Goal: Information Seeking & Learning: Learn about a topic

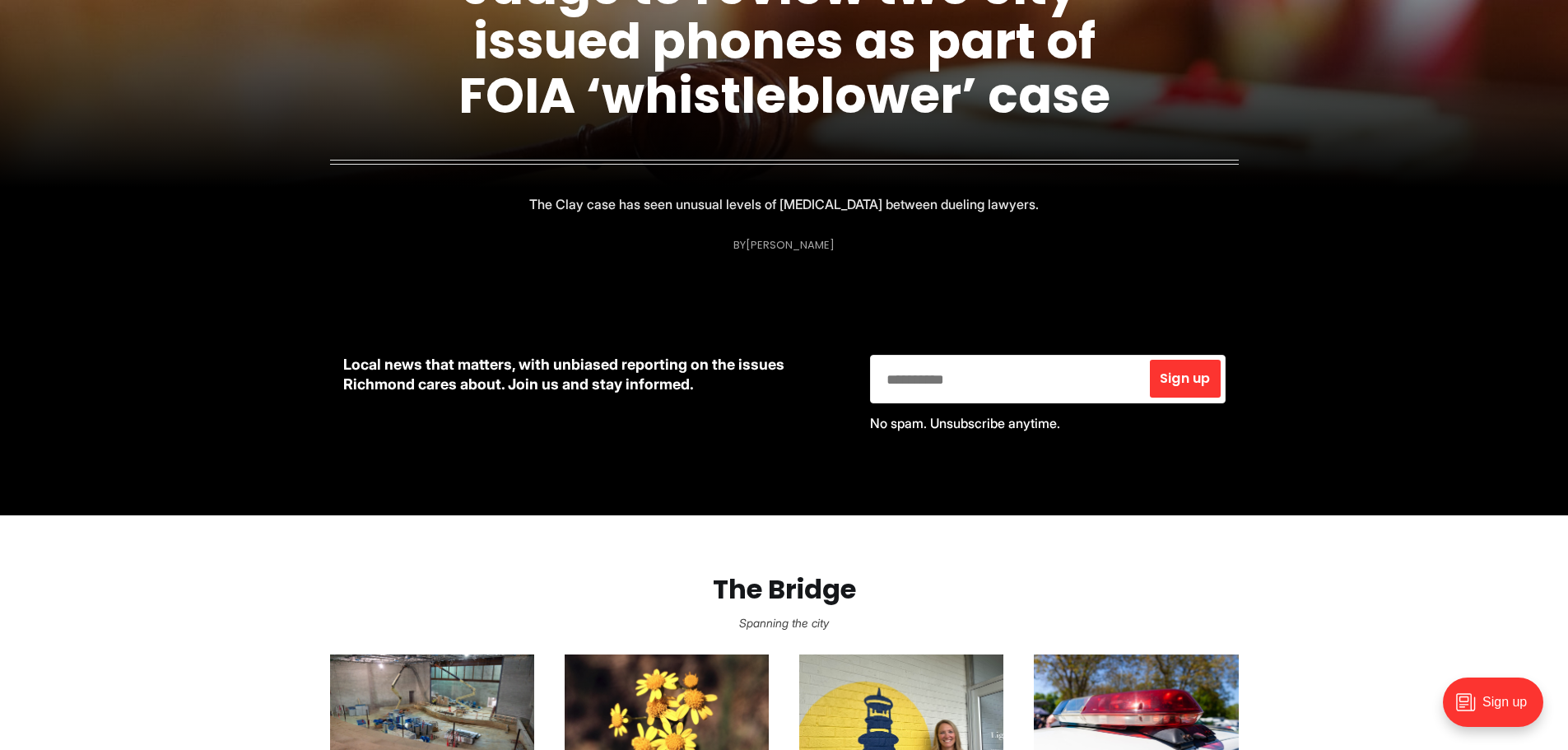
scroll to position [658, 0]
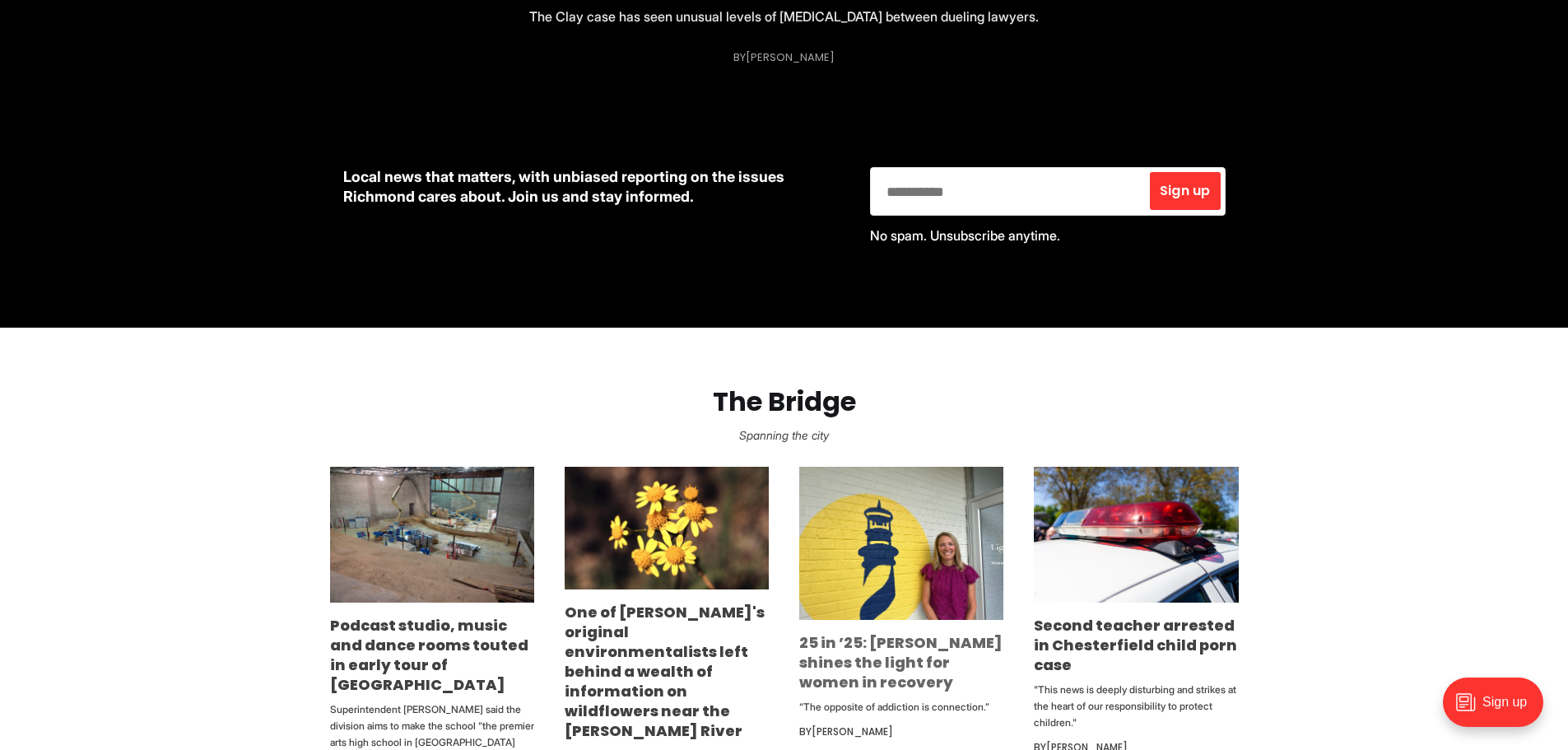
click at [878, 645] on link "25 in ’25: [PERSON_NAME] shines the light for women in recovery" at bounding box center [901, 662] width 204 height 60
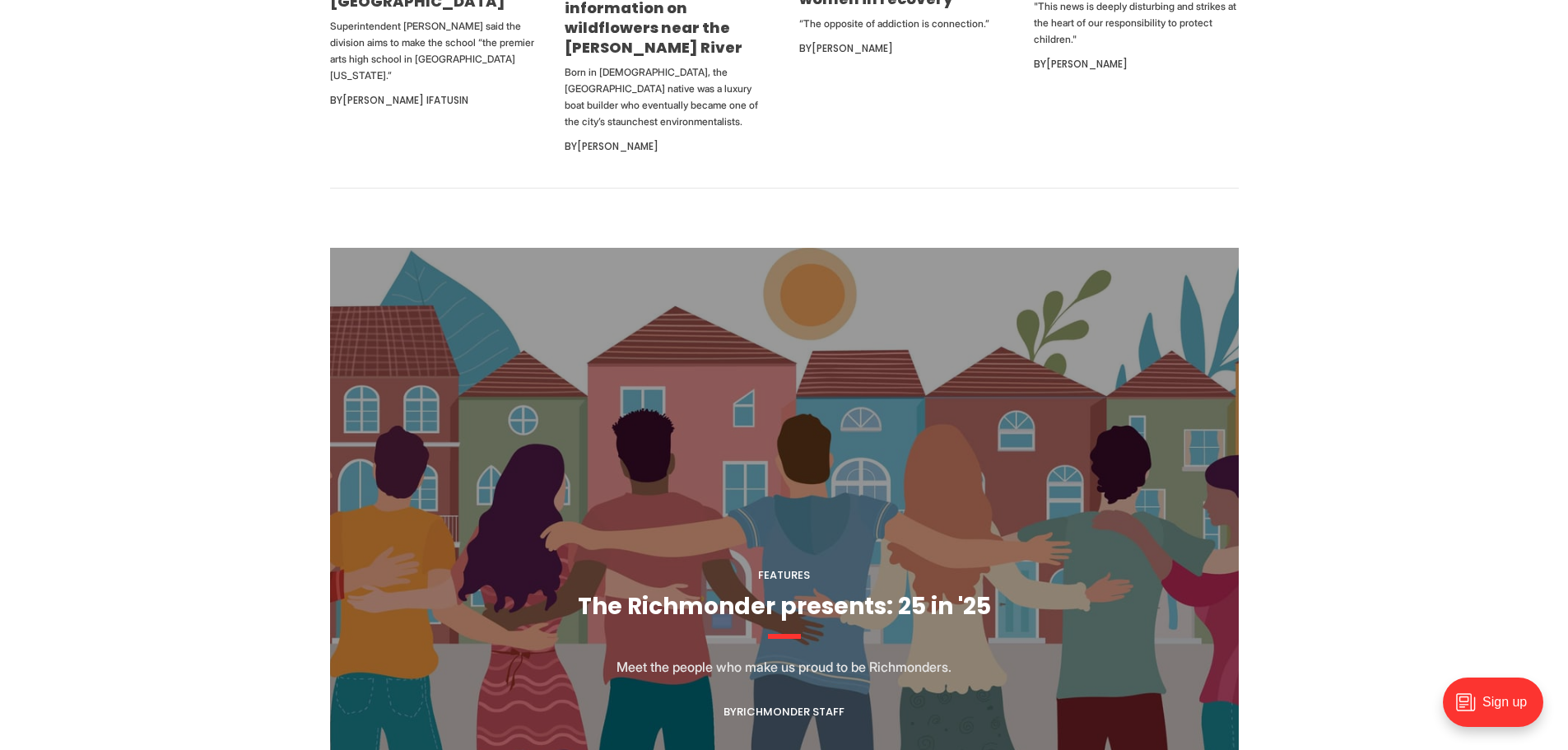
scroll to position [1729, 0]
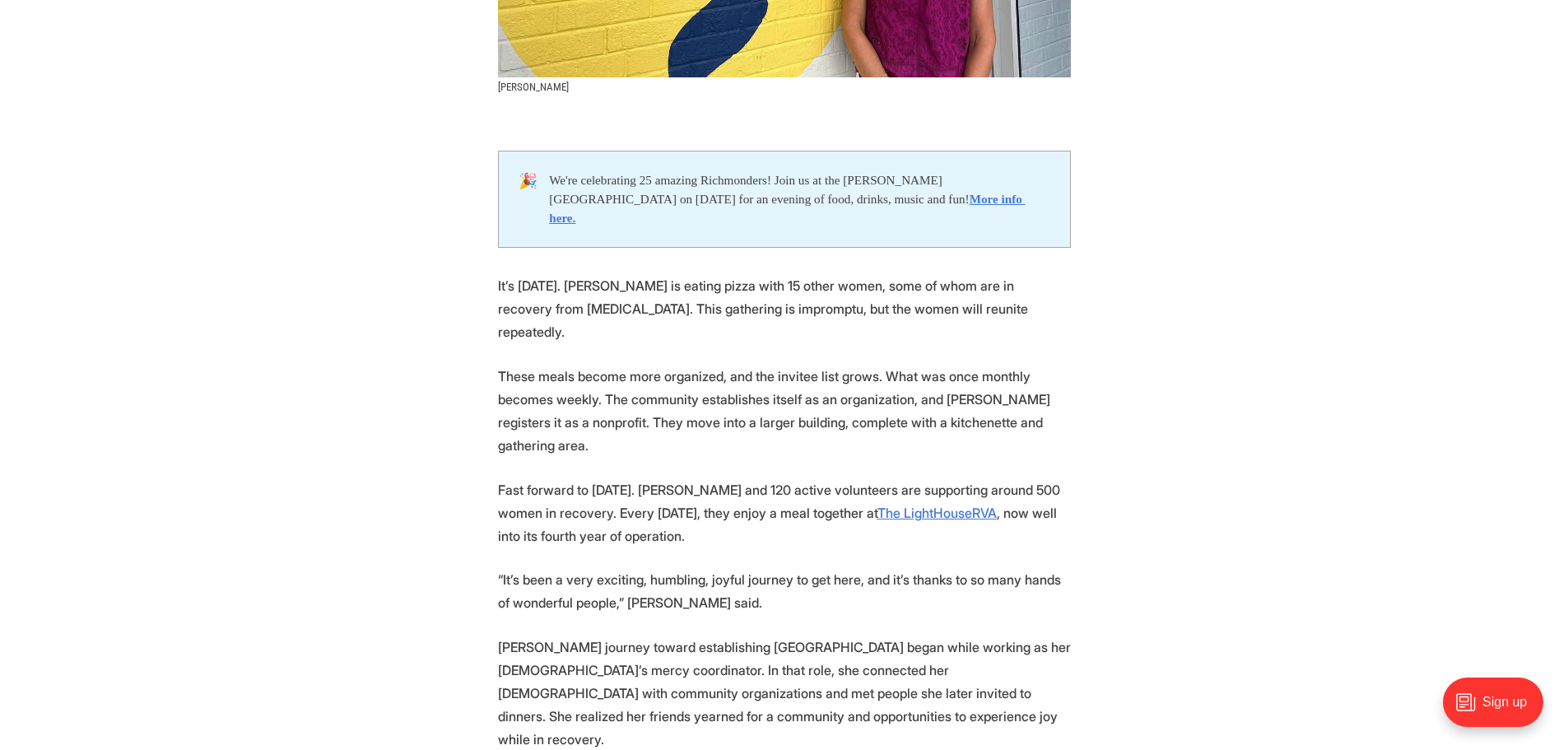
scroll to position [741, 0]
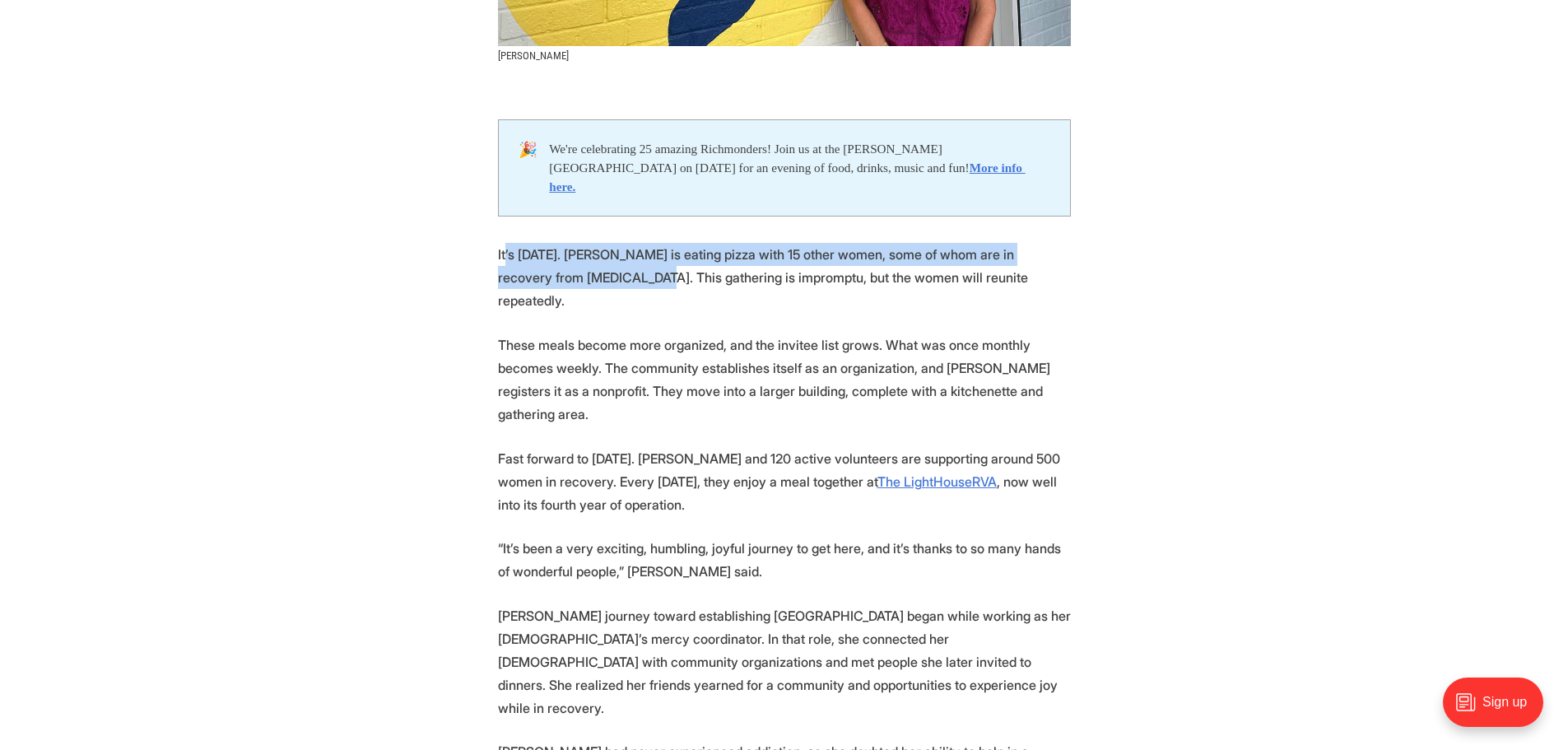
drag, startPoint x: 505, startPoint y: 239, endPoint x: 628, endPoint y: 266, distance: 125.9
click at [628, 266] on p "It’s [DATE]. [PERSON_NAME] is eating pizza with 15 other women, some of whom ar…" at bounding box center [784, 278] width 573 height 69
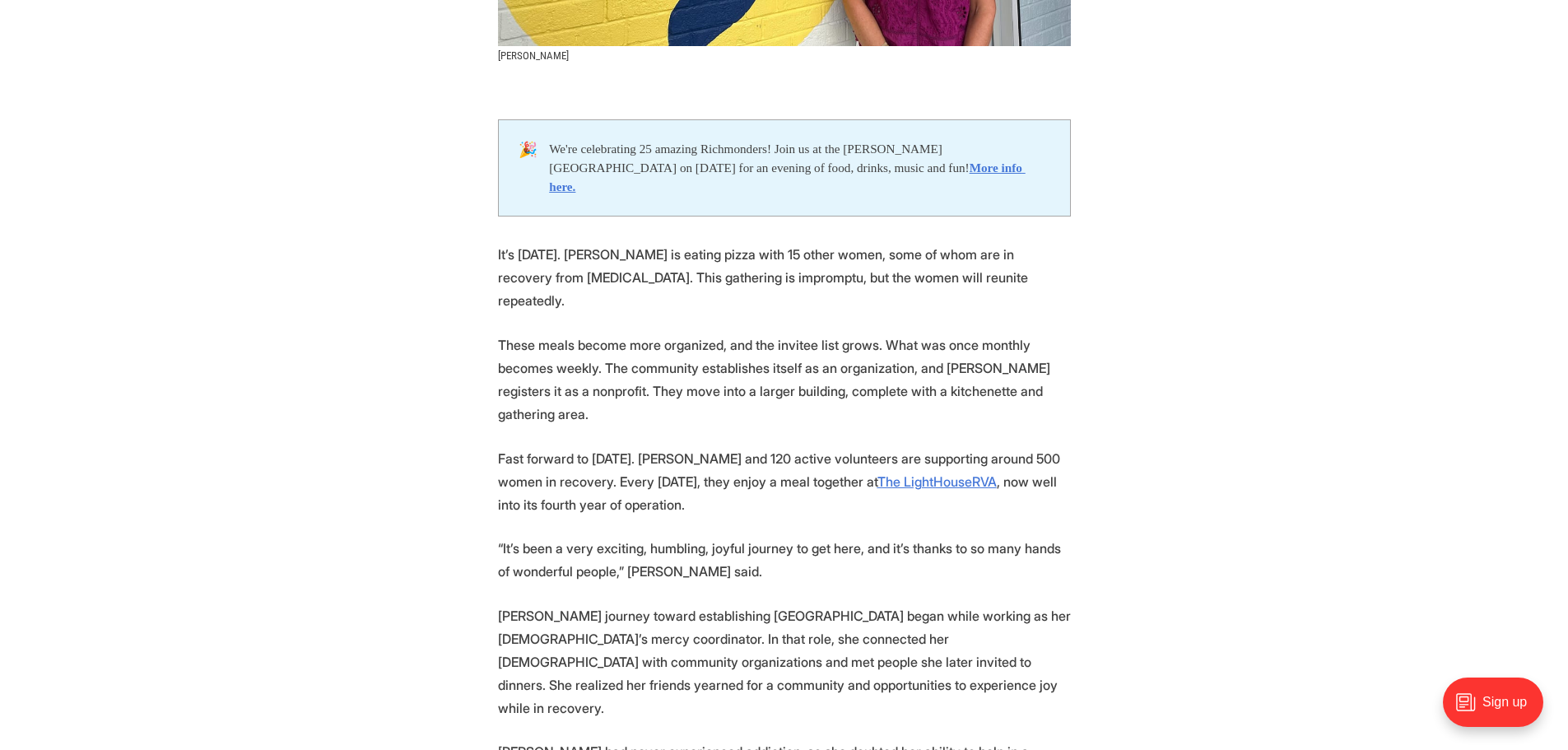
click at [606, 247] on p "It’s [DATE]. [PERSON_NAME] is eating pizza with 15 other women, some of whom ar…" at bounding box center [784, 278] width 573 height 69
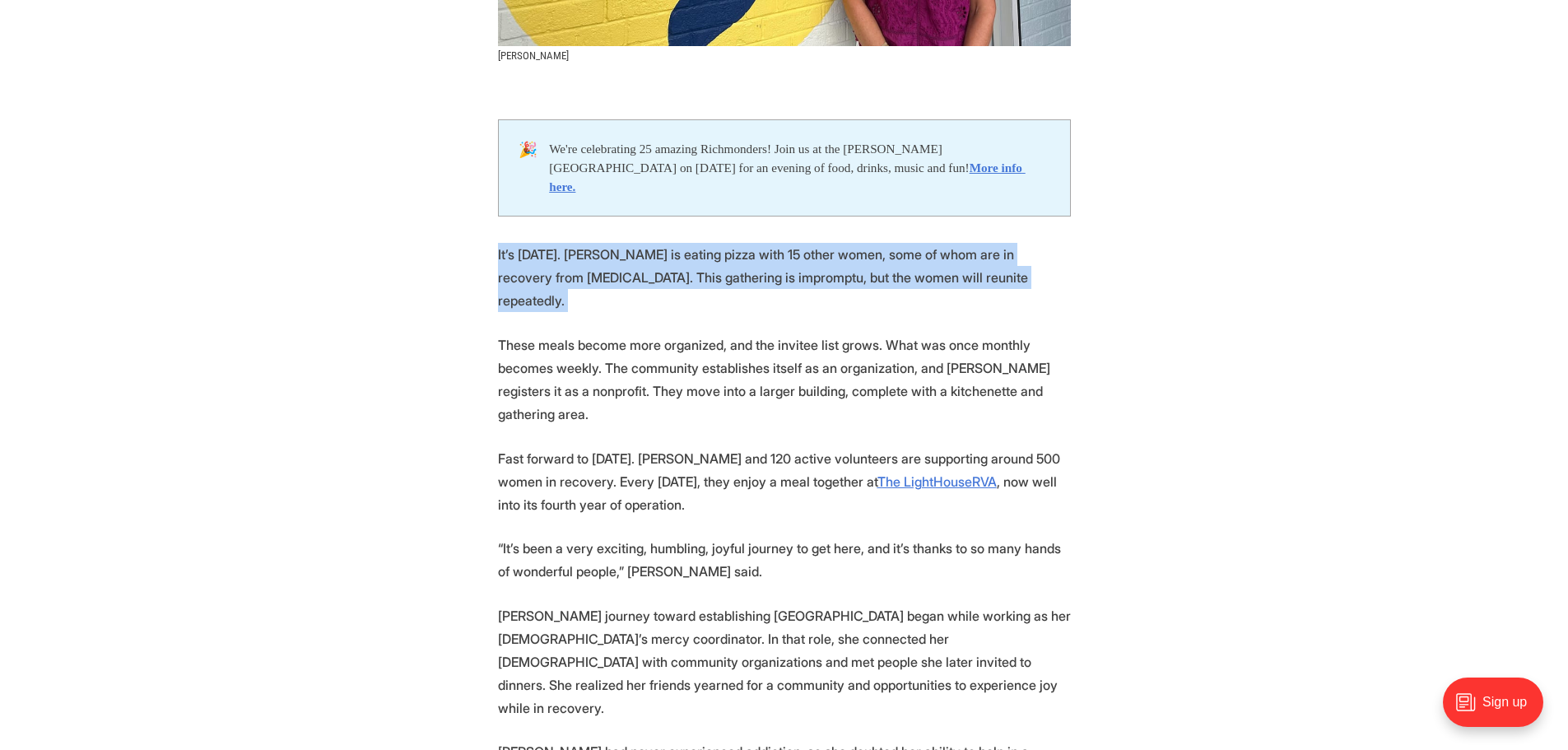
click at [606, 246] on p "It’s [DATE]. [PERSON_NAME] is eating pizza with 15 other women, some of whom ar…" at bounding box center [784, 278] width 573 height 69
click at [585, 261] on p "It’s [DATE]. [PERSON_NAME] is eating pizza with 15 other women, some of whom ar…" at bounding box center [784, 278] width 573 height 69
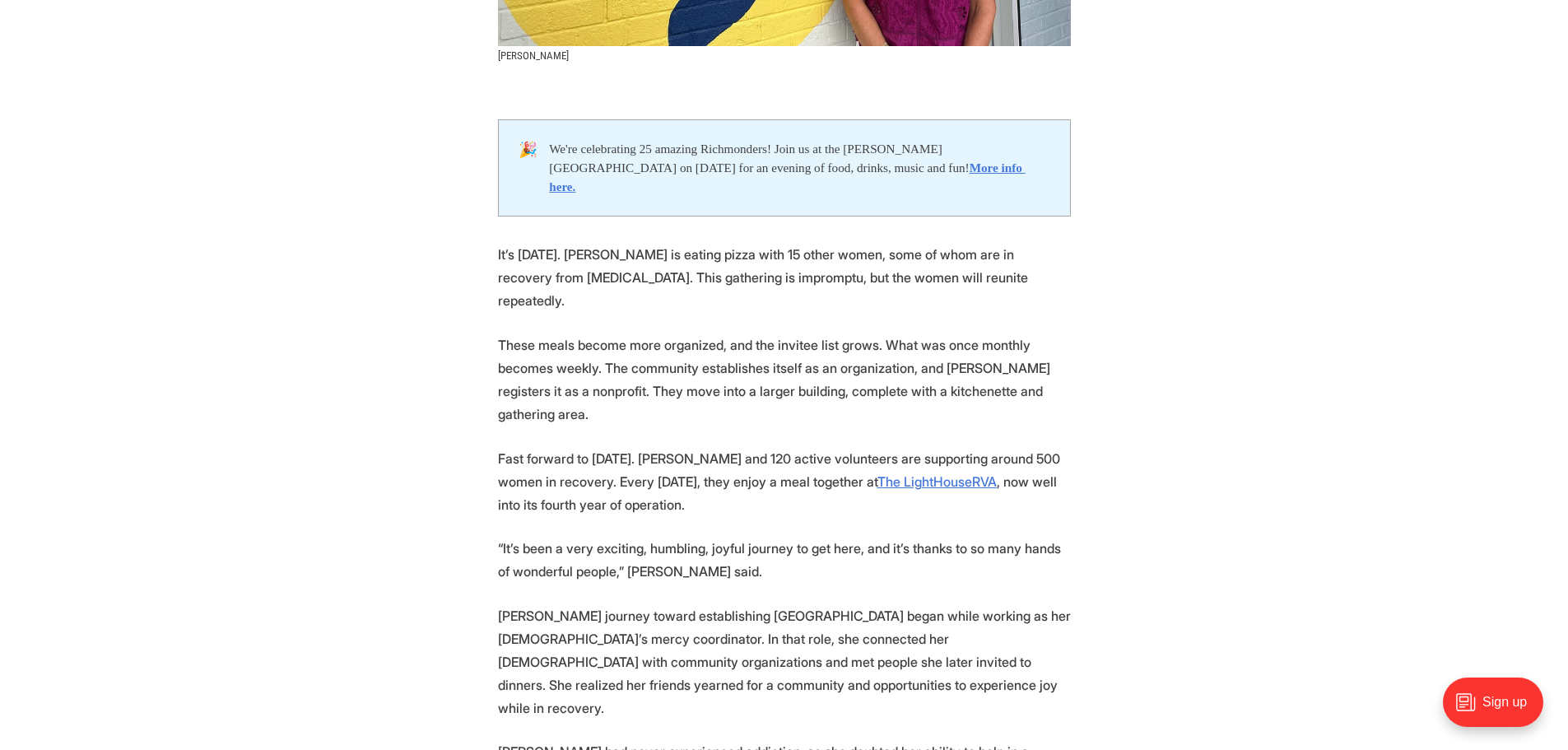
drag, startPoint x: 547, startPoint y: 244, endPoint x: 551, endPoint y: 284, distance: 40.2
click at [551, 284] on p "It’s [DATE]. [PERSON_NAME] is eating pizza with 15 other women, some of whom ar…" at bounding box center [784, 278] width 573 height 69
click at [535, 246] on p "It’s [DATE]. [PERSON_NAME] is eating pizza with 15 other women, some of whom ar…" at bounding box center [784, 278] width 573 height 69
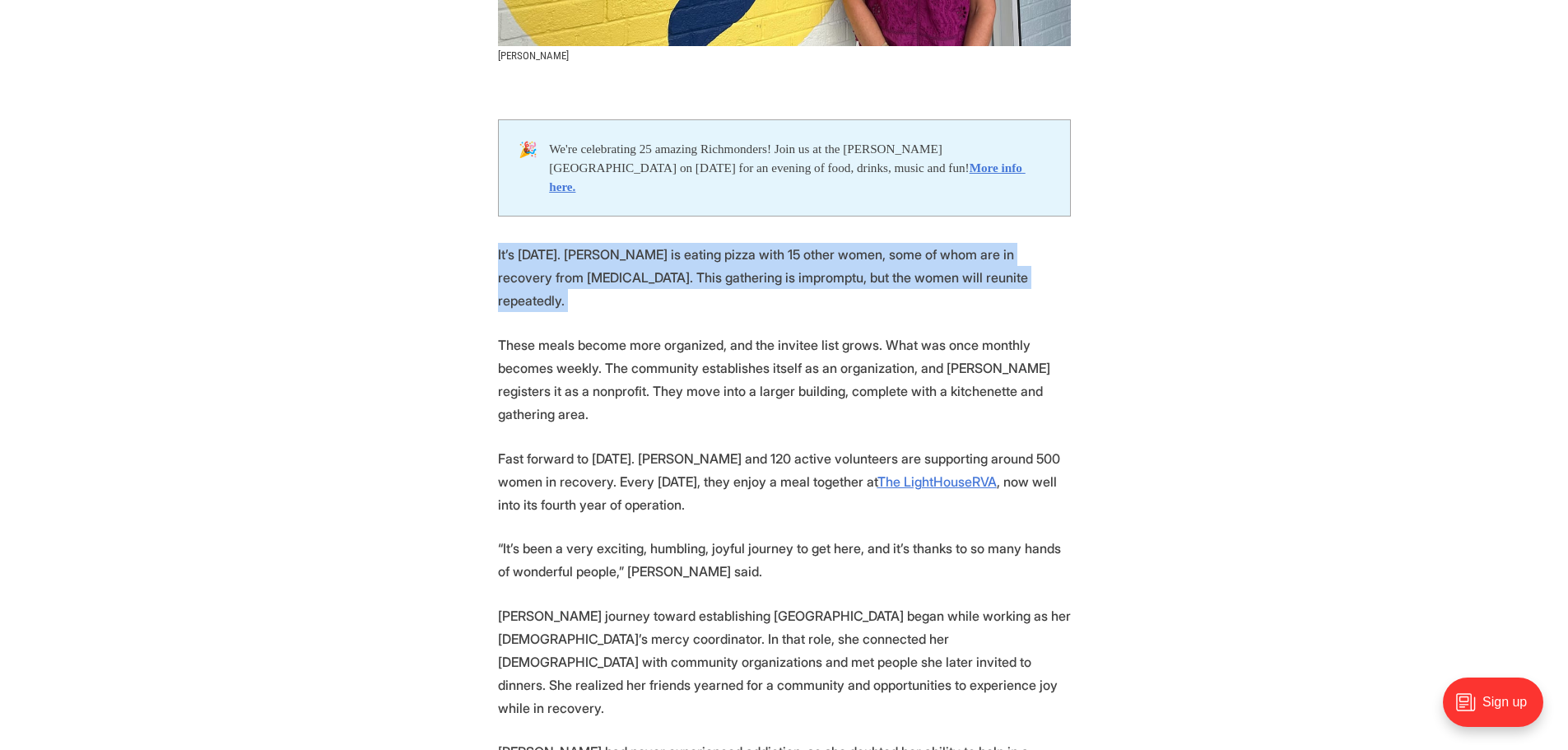
click at [535, 246] on p "It’s [DATE]. [PERSON_NAME] is eating pizza with 15 other women, some of whom ar…" at bounding box center [784, 278] width 573 height 69
click at [531, 243] on p "It’s [DATE]. [PERSON_NAME] is eating pizza with 15 other women, some of whom ar…" at bounding box center [784, 278] width 573 height 69
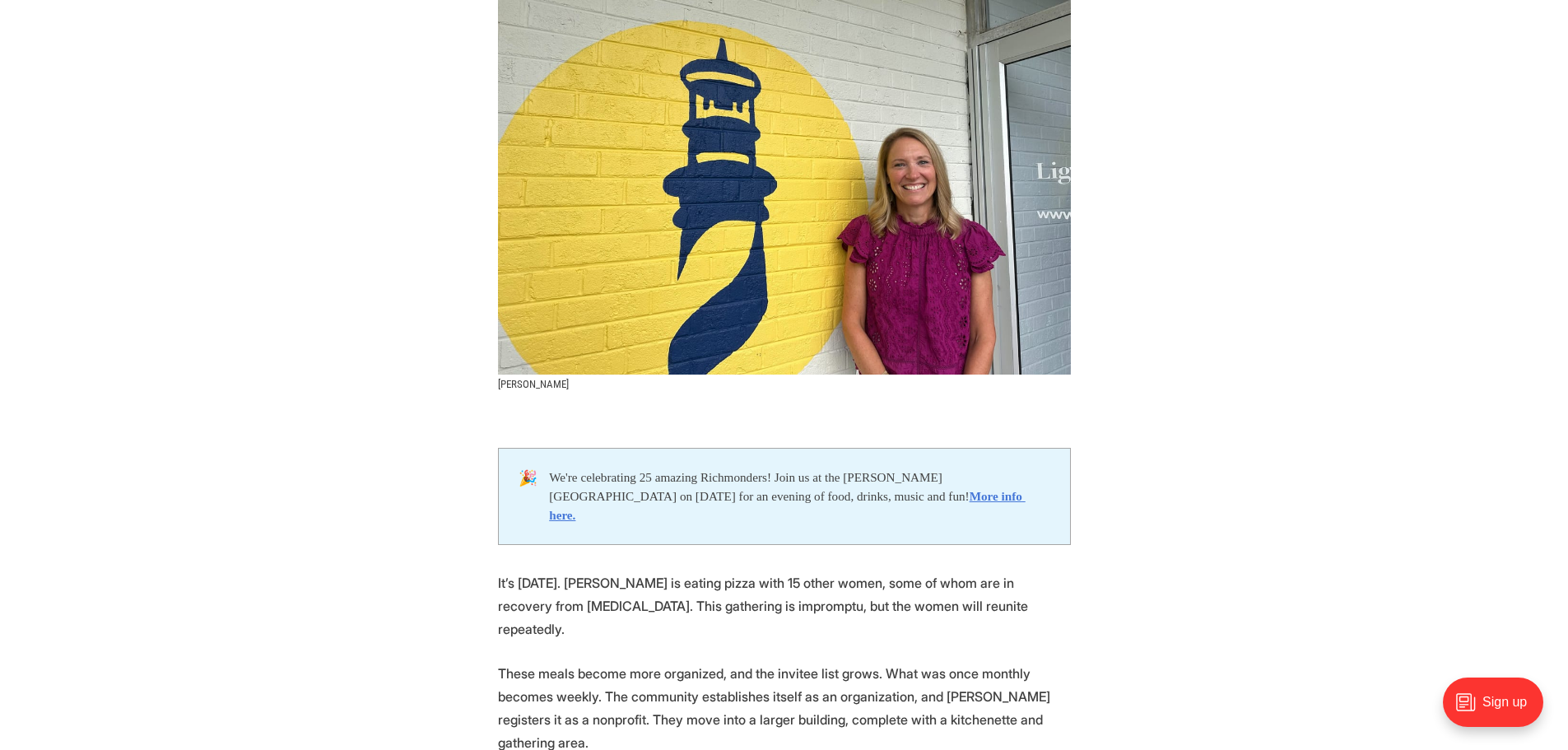
scroll to position [906, 0]
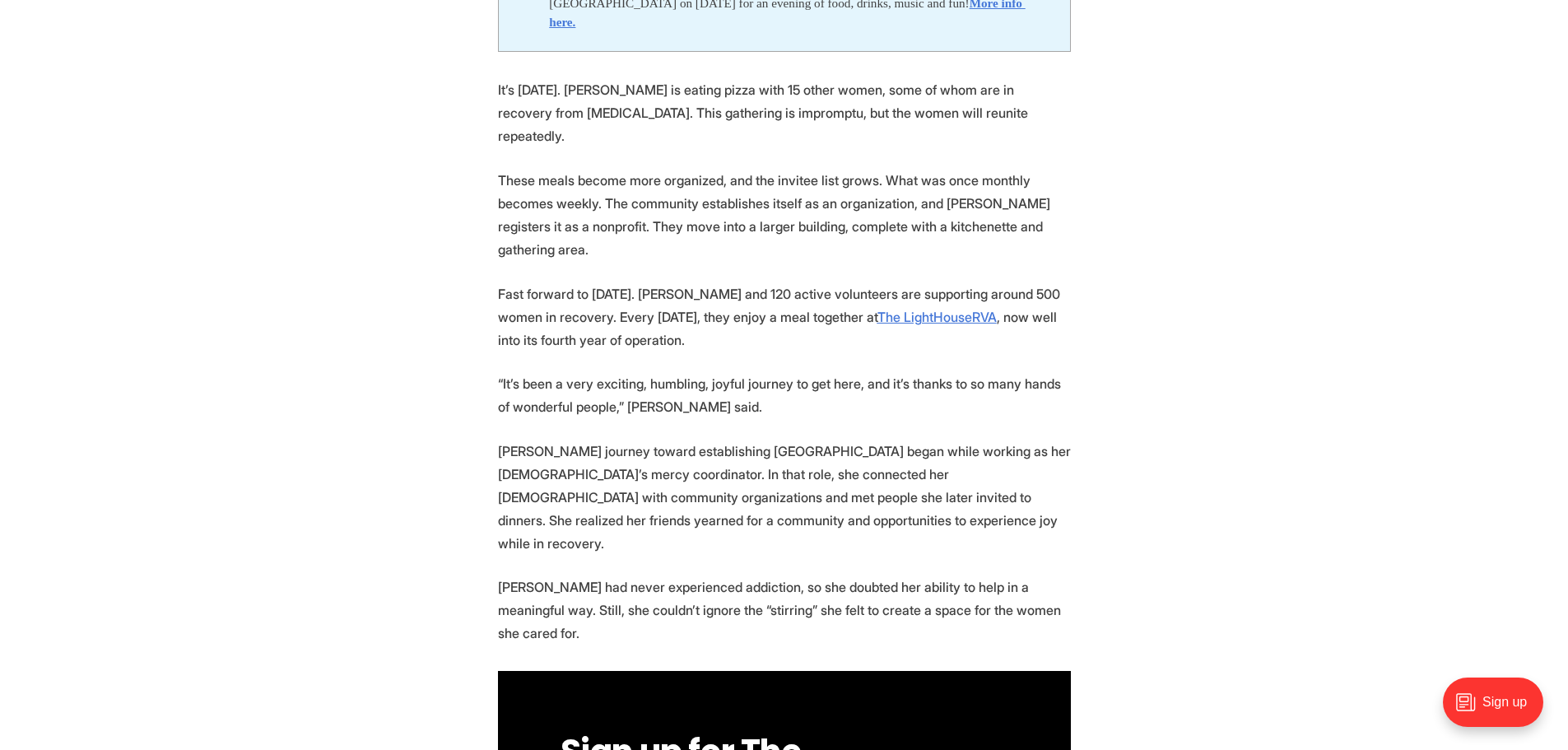
click at [639, 168] on p "These meals become more organized, and the invitee list grows. What was once mo…" at bounding box center [784, 214] width 573 height 93
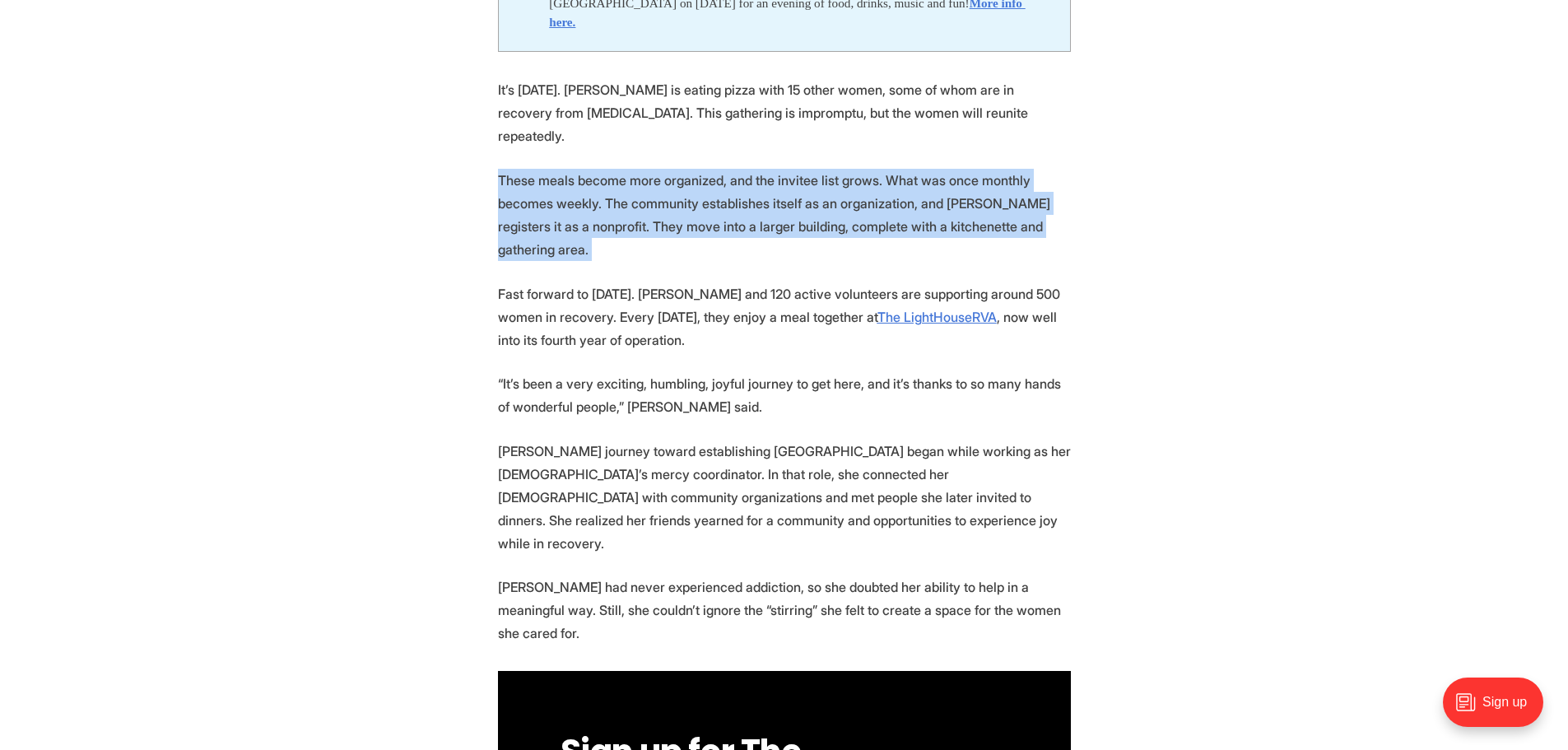
click at [639, 168] on p "These meals become more organized, and the invitee list grows. What was once mo…" at bounding box center [784, 214] width 573 height 93
click at [641, 183] on p "These meals become more organized, and the invitee list grows. What was once mo…" at bounding box center [784, 214] width 573 height 93
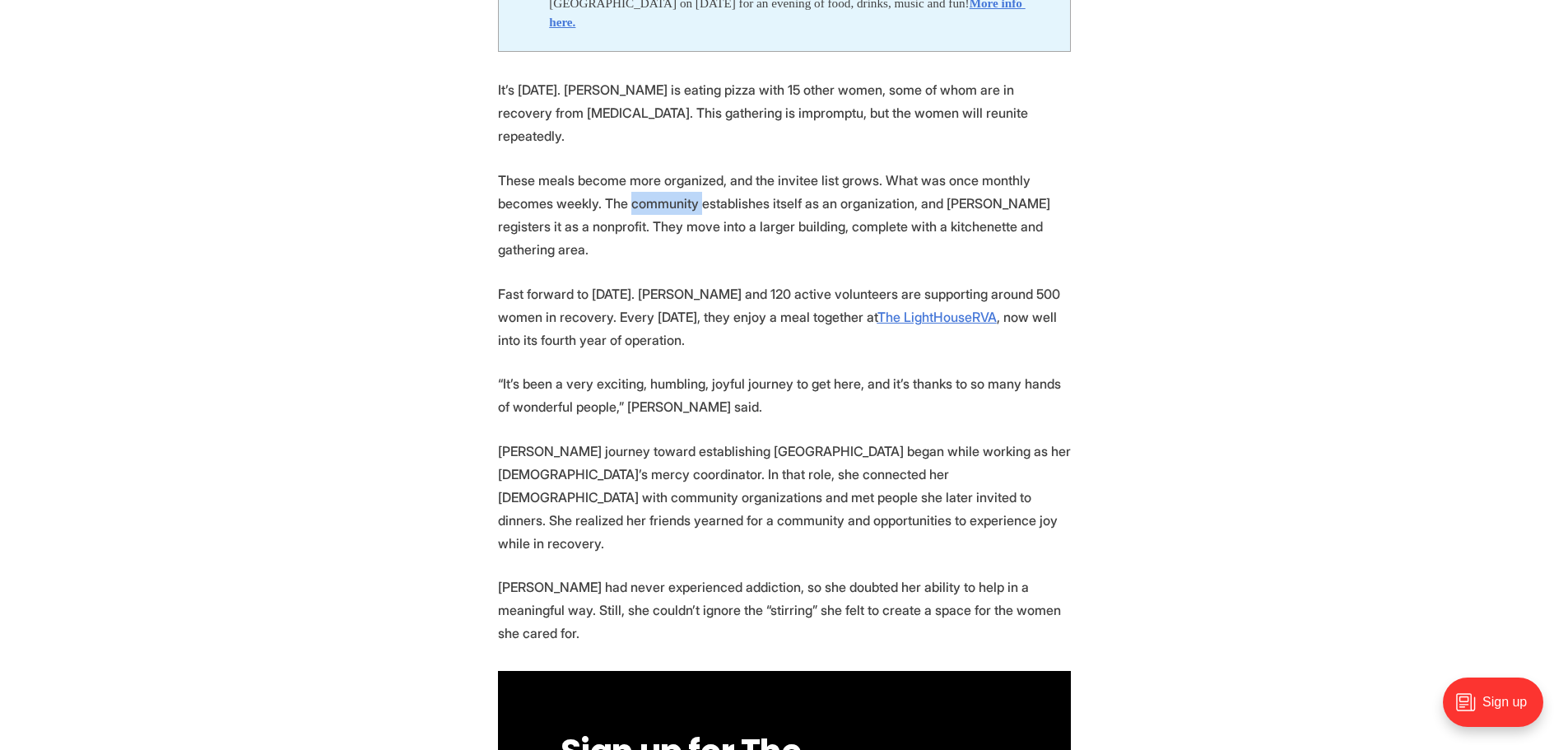
click at [641, 183] on p "These meals become more organized, and the invitee list grows. What was once mo…" at bounding box center [784, 214] width 573 height 93
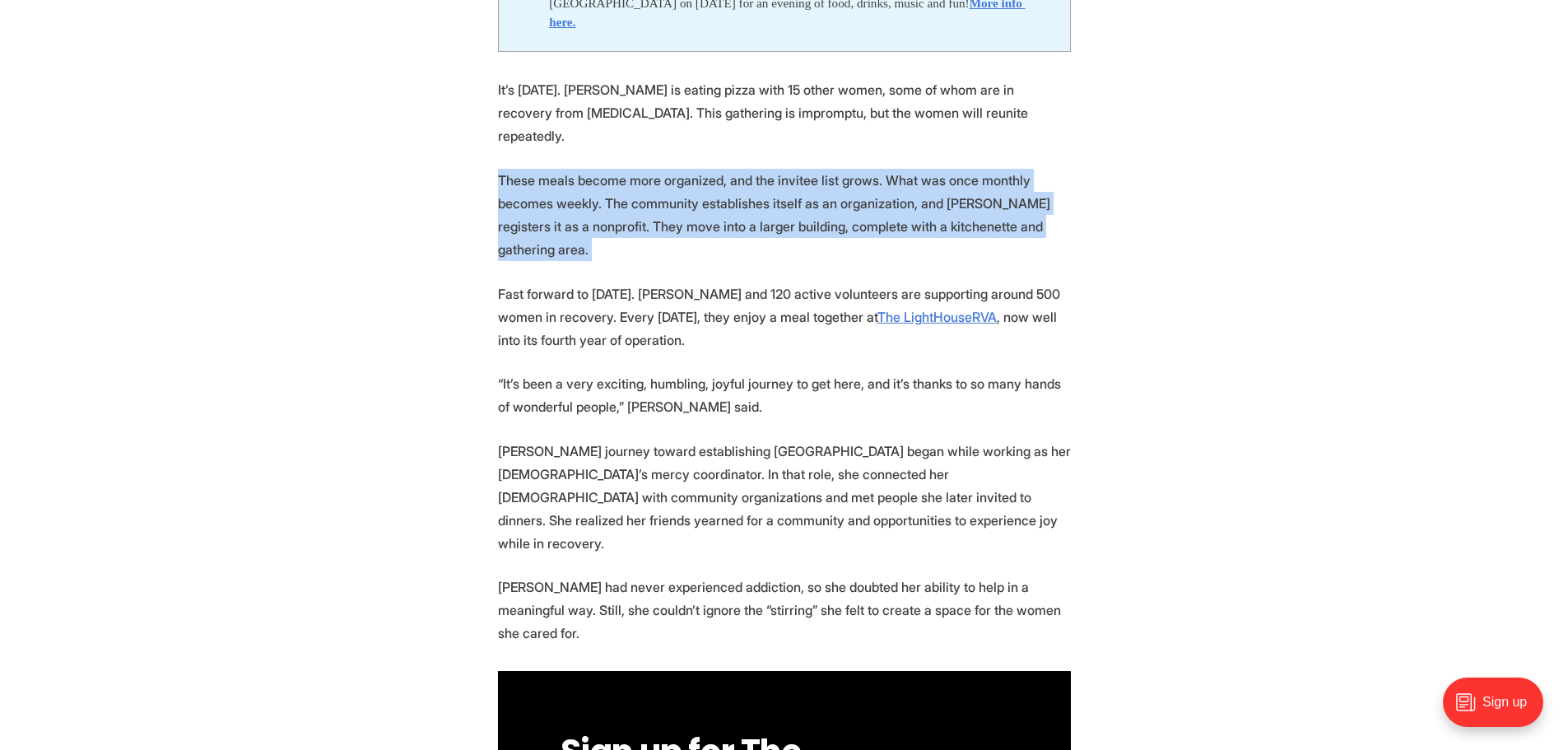
click at [641, 183] on p "These meals become more organized, and the invitee list grows. What was once mo…" at bounding box center [784, 214] width 573 height 93
click at [595, 170] on p "These meals become more organized, and the invitee list grows. What was once mo…" at bounding box center [784, 214] width 573 height 93
click at [549, 170] on p "These meals become more organized, and the invitee list grows. What was once mo…" at bounding box center [784, 214] width 573 height 93
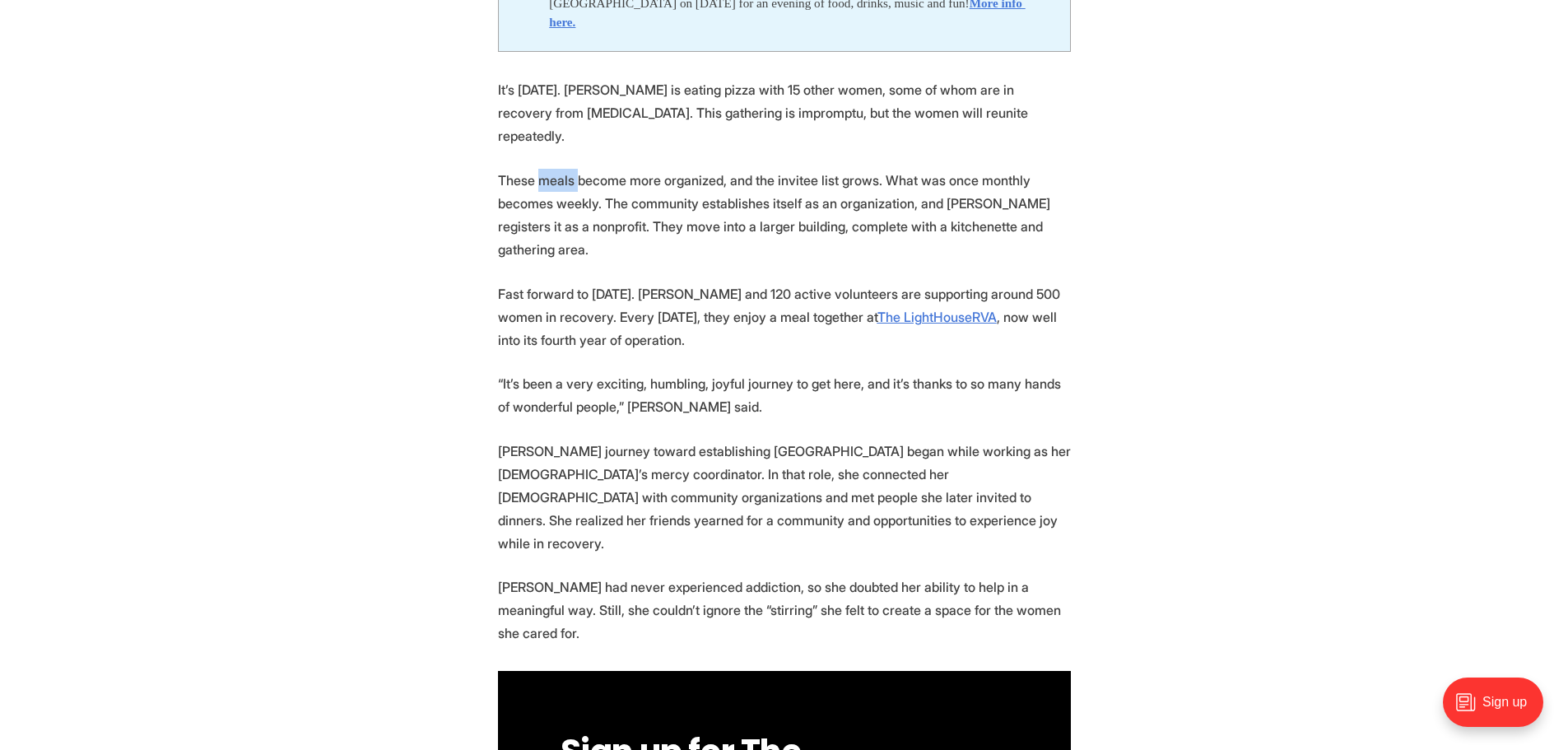
click at [549, 170] on p "These meals become more organized, and the invitee list grows. What was once mo…" at bounding box center [784, 214] width 573 height 93
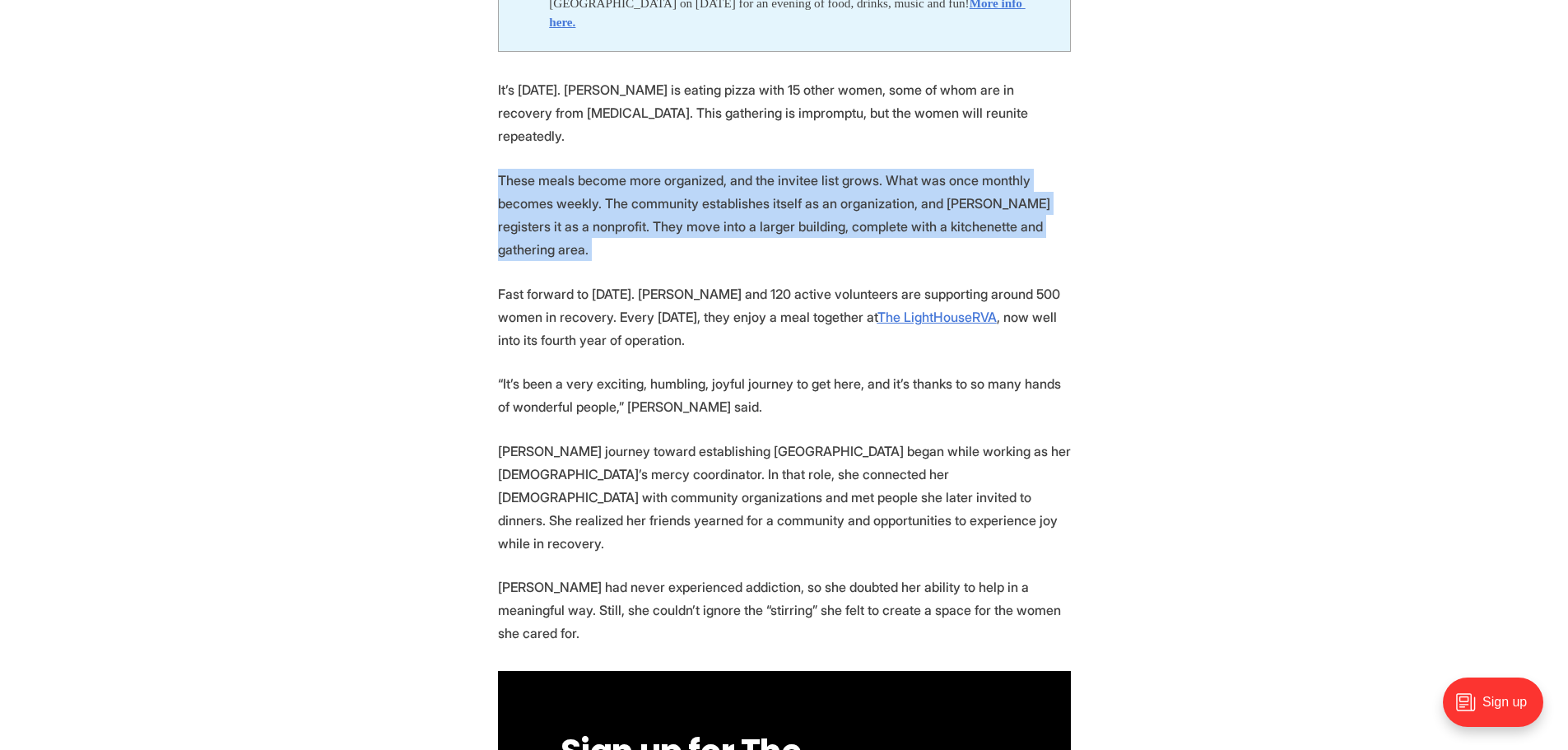
click at [549, 170] on p "These meals become more organized, and the invitee list grows. What was once mo…" at bounding box center [784, 214] width 573 height 93
click at [561, 182] on p "These meals become more organized, and the invitee list grows. What was once mo…" at bounding box center [784, 214] width 573 height 93
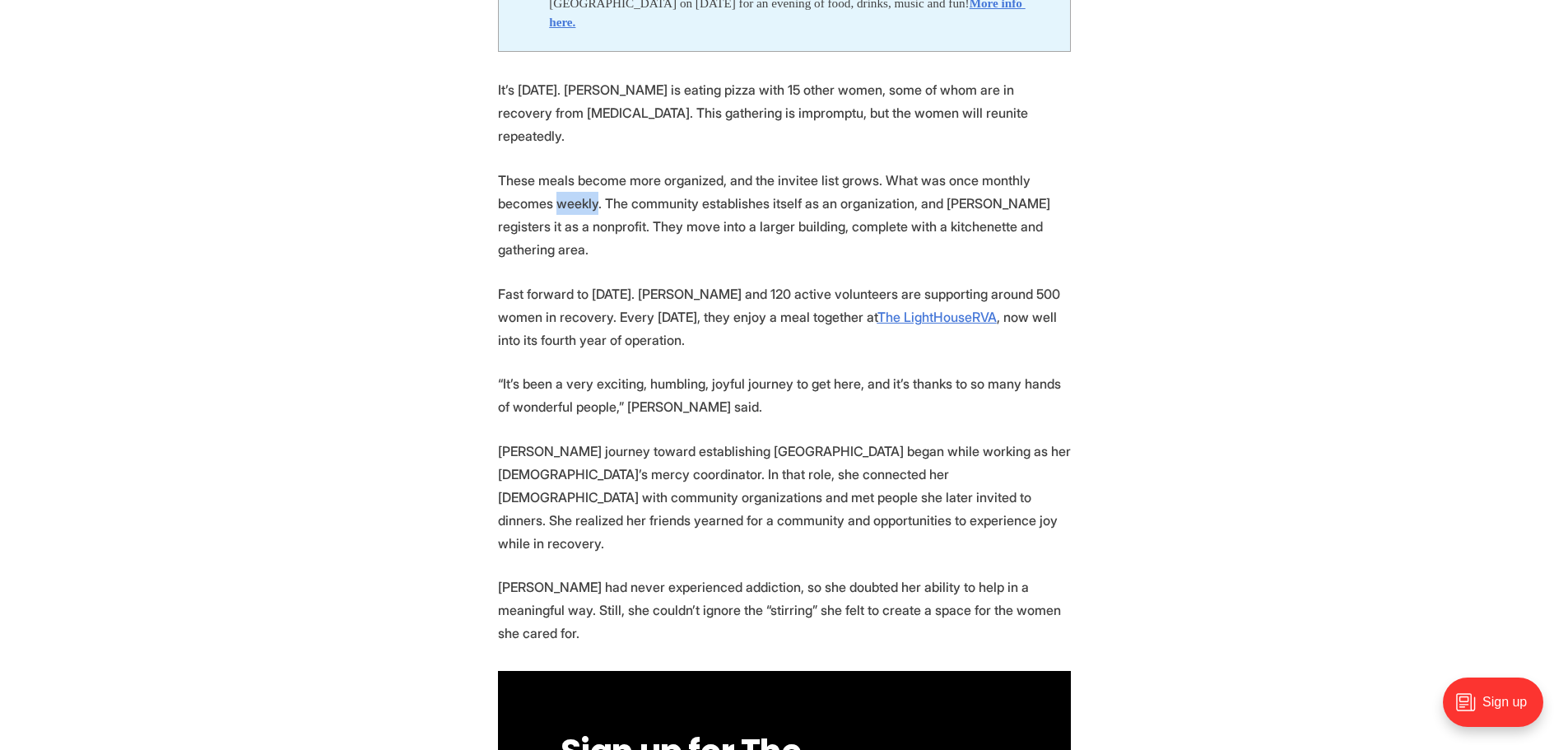
click at [561, 182] on p "These meals become more organized, and the invitee list grows. What was once mo…" at bounding box center [784, 214] width 573 height 93
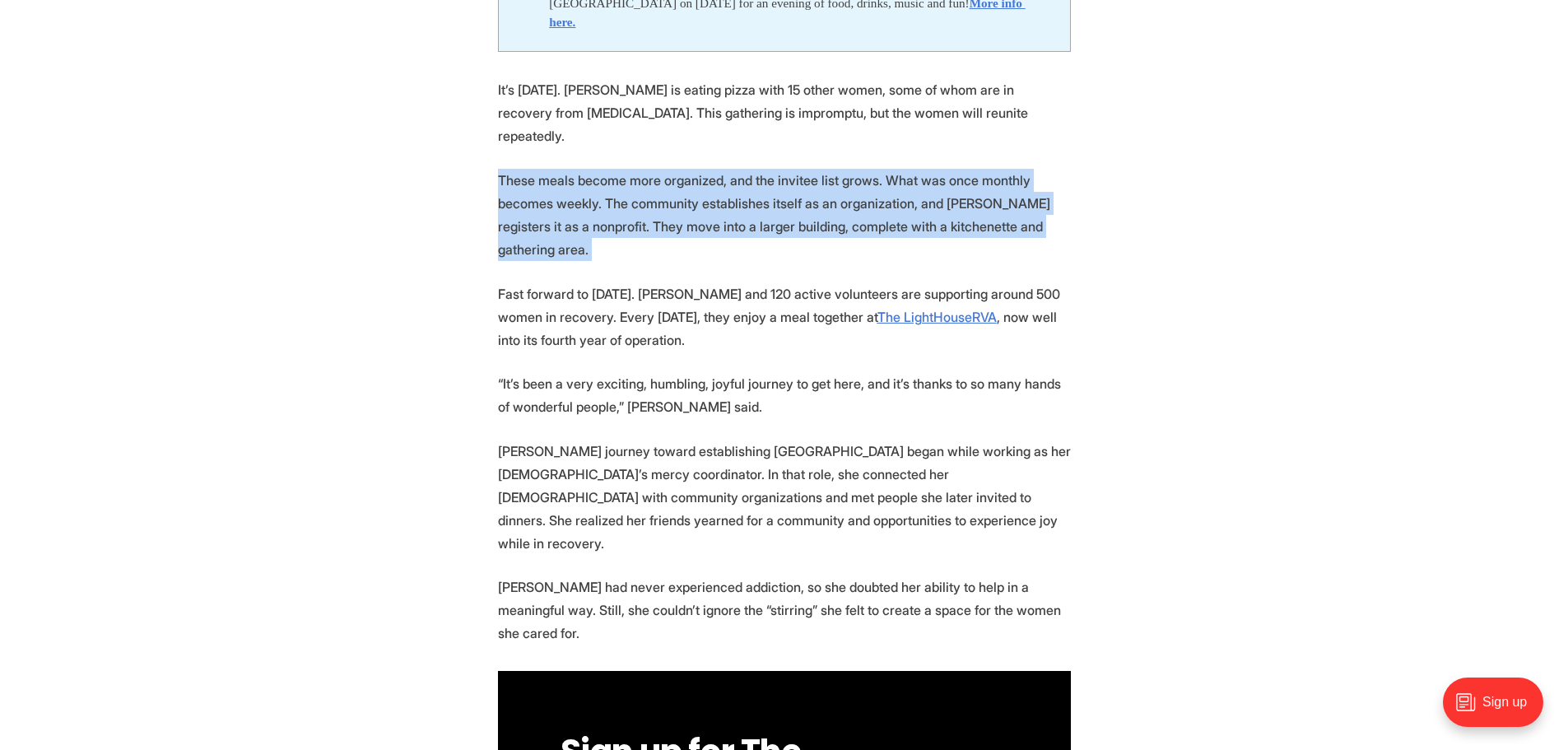
click at [561, 182] on p "These meals become more organized, and the invitee list grows. What was once mo…" at bounding box center [784, 214] width 573 height 93
click at [545, 168] on p "These meals become more organized, and the invitee list grows. What was once mo…" at bounding box center [784, 214] width 573 height 93
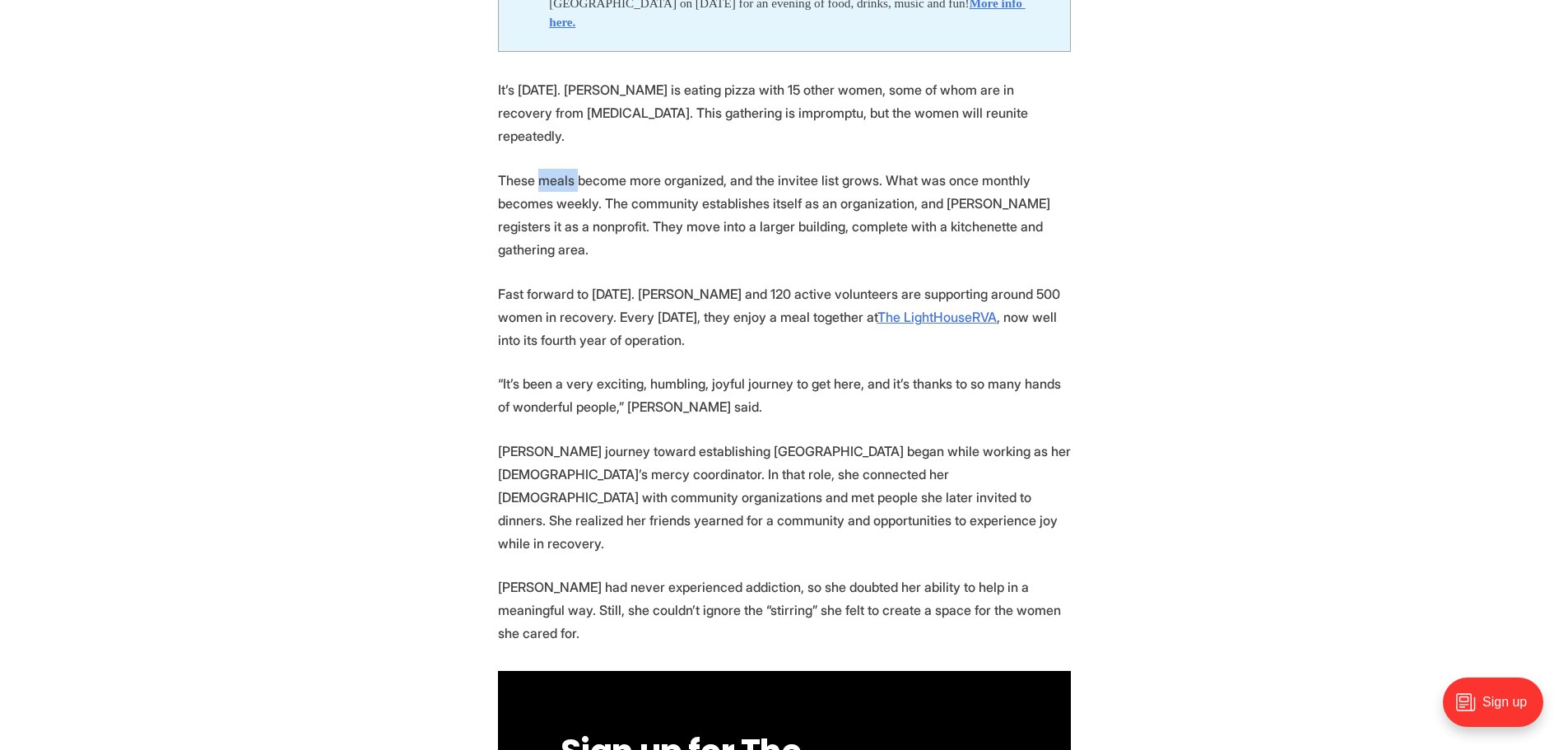
click at [545, 168] on p "These meals become more organized, and the invitee list grows. What was once mo…" at bounding box center [784, 214] width 573 height 93
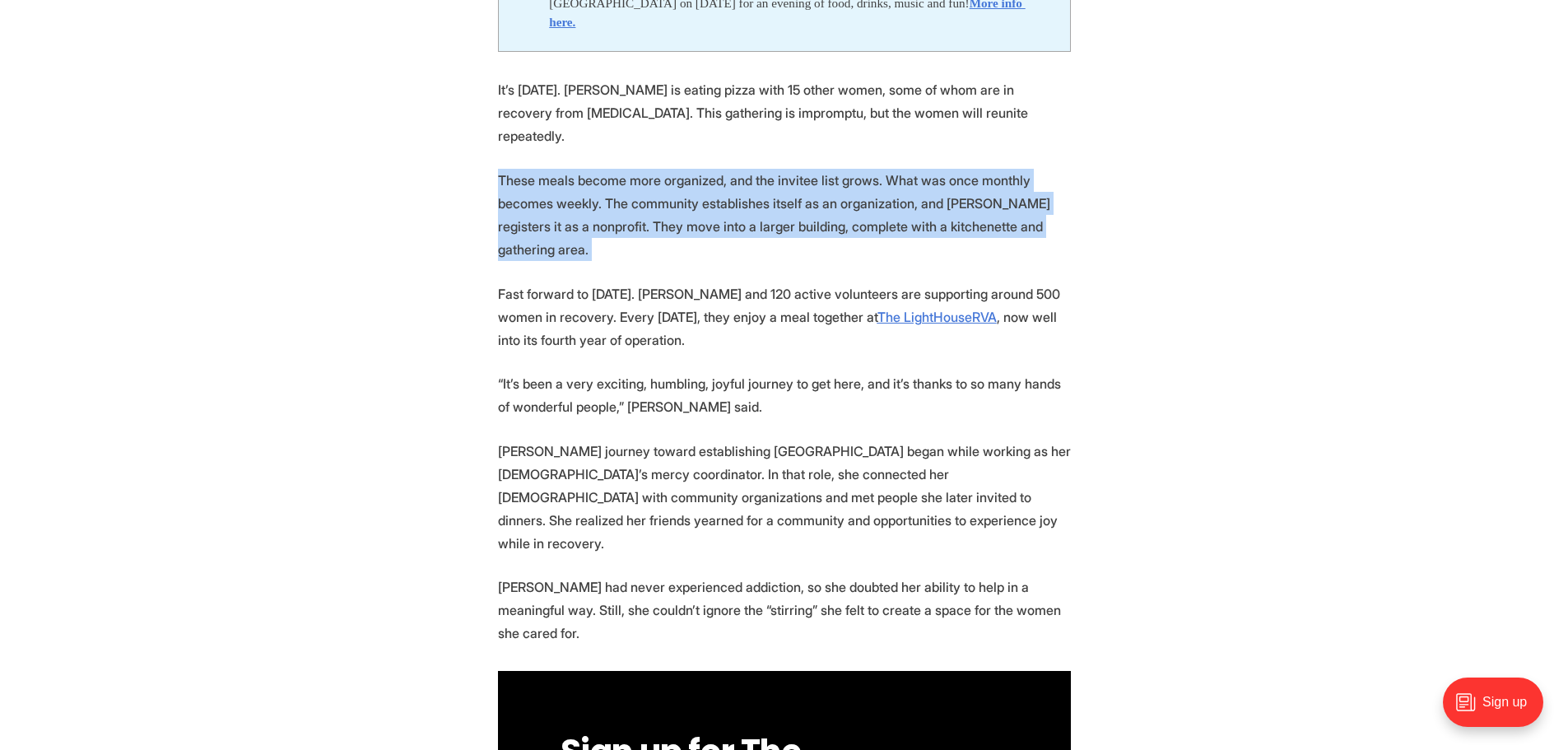
click at [545, 168] on p "These meals become more organized, and the invitee list grows. What was once mo…" at bounding box center [784, 214] width 573 height 93
click at [560, 182] on p "These meals become more organized, and the invitee list grows. What was once mo…" at bounding box center [784, 214] width 573 height 93
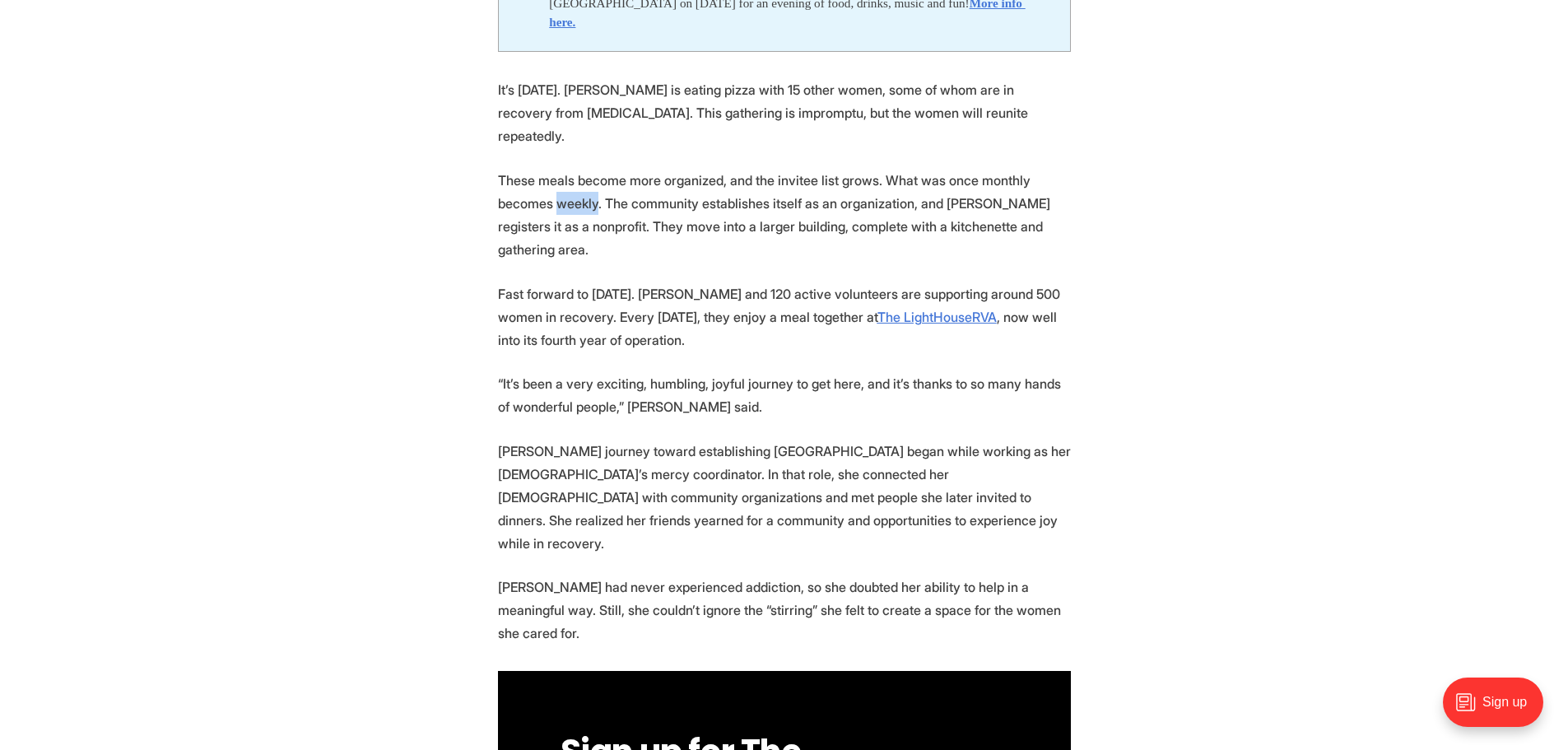
click at [560, 182] on p "These meals become more organized, and the invitee list grows. What was once mo…" at bounding box center [784, 214] width 573 height 93
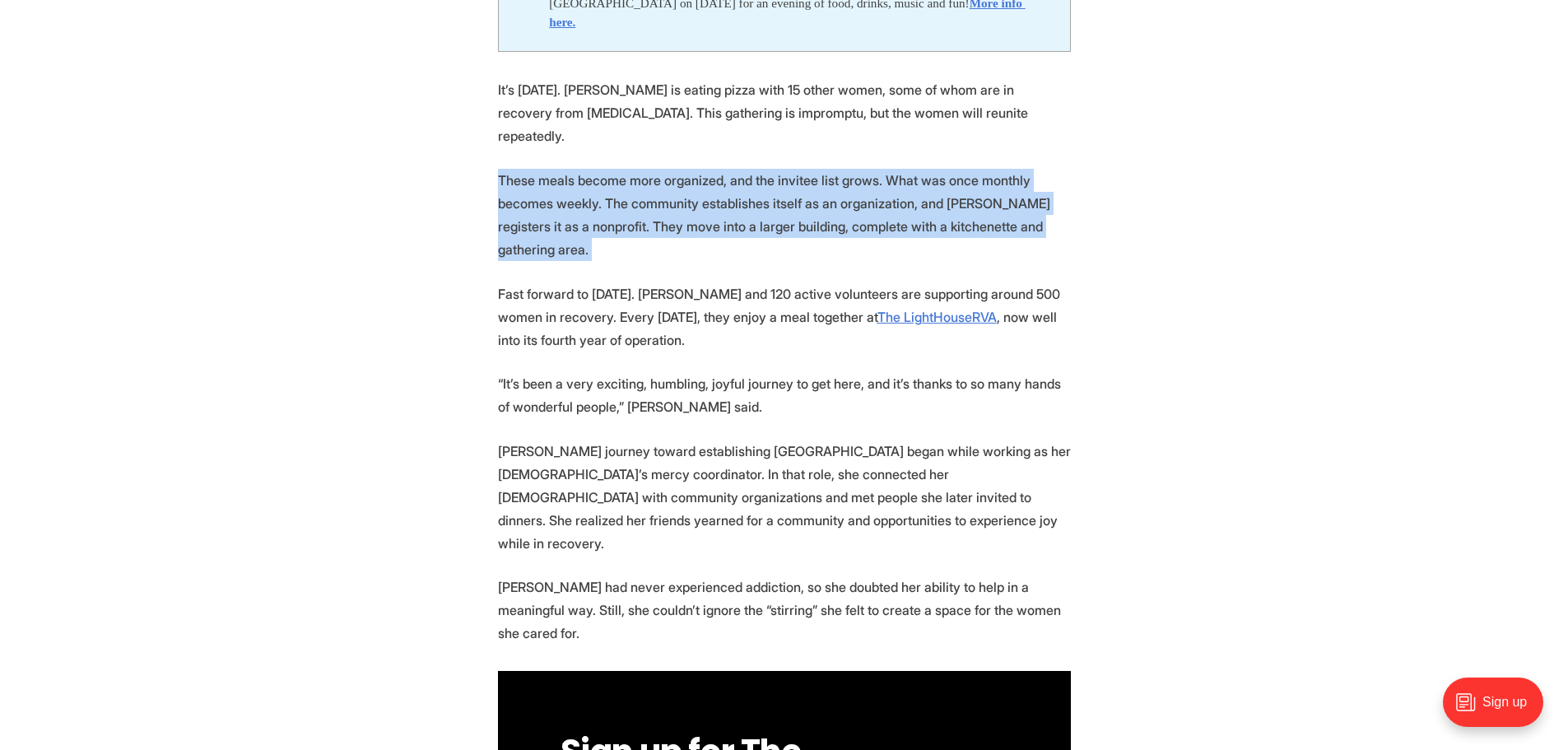
click at [560, 182] on p "These meals become more organized, and the invitee list grows. What was once mo…" at bounding box center [784, 214] width 573 height 93
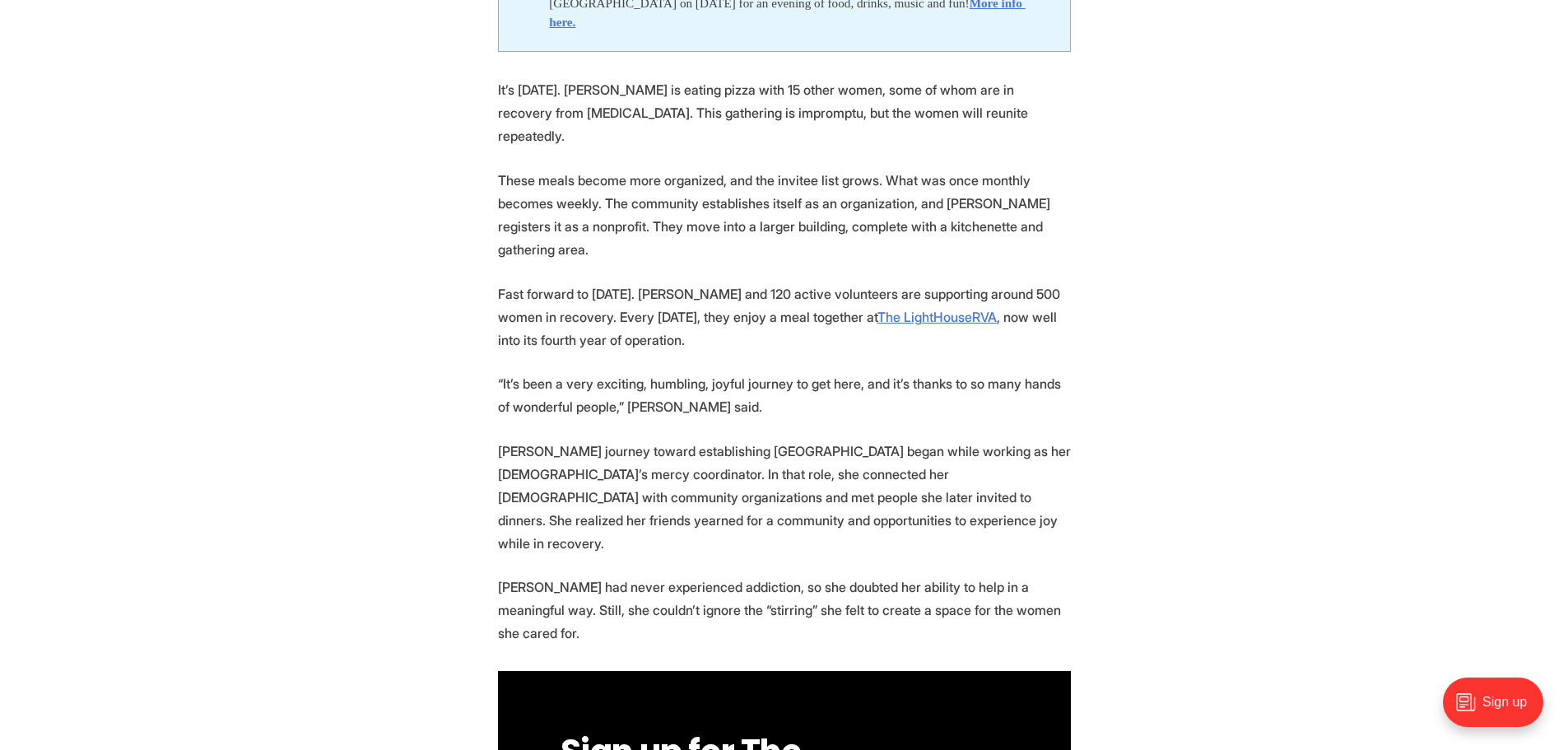
click at [556, 282] on p "Fast forward to [DATE]. [PERSON_NAME] and 120 active volunteers are supporting …" at bounding box center [784, 316] width 573 height 69
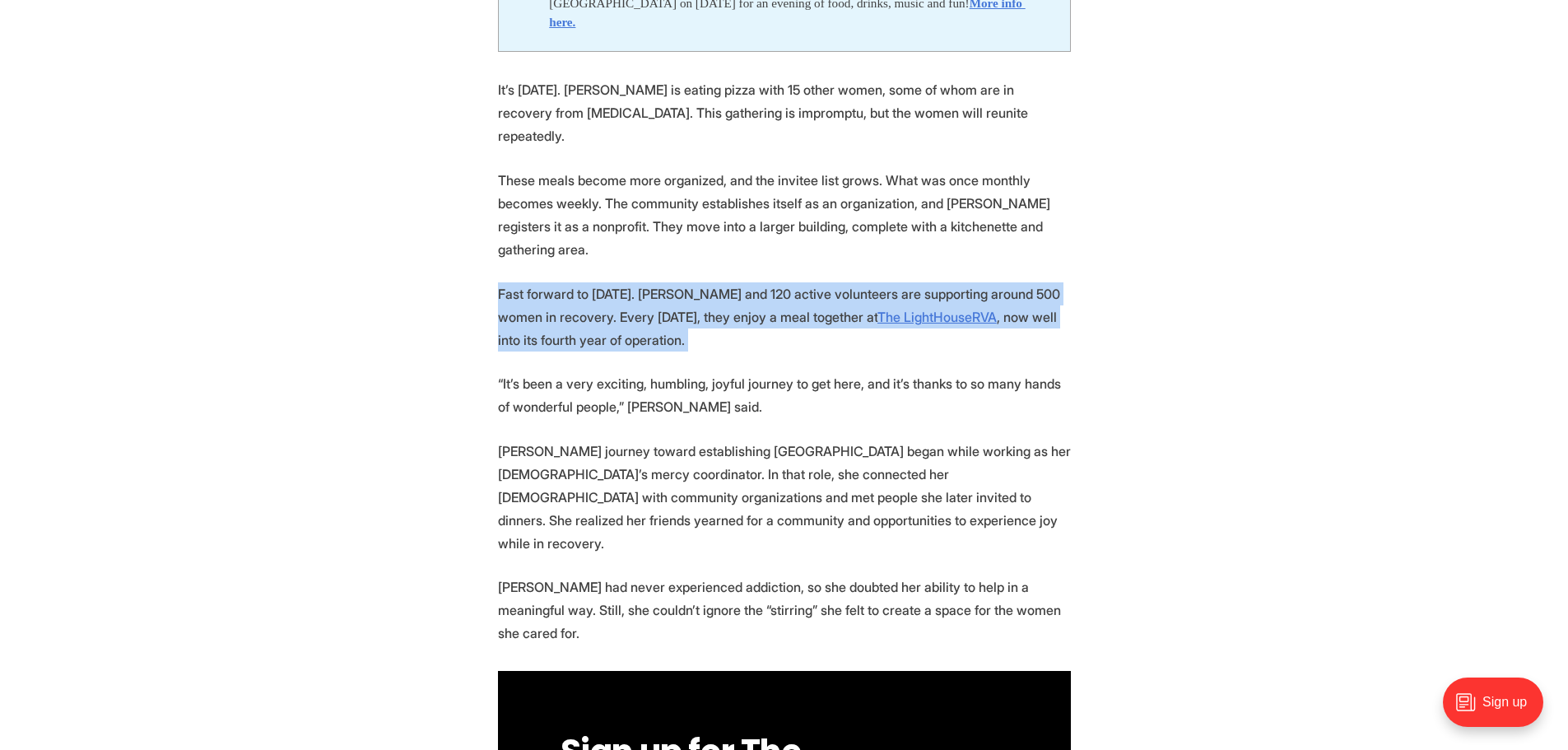
click at [556, 282] on p "Fast forward to [DATE]. [PERSON_NAME] and 120 active volunteers are supporting …" at bounding box center [784, 316] width 573 height 69
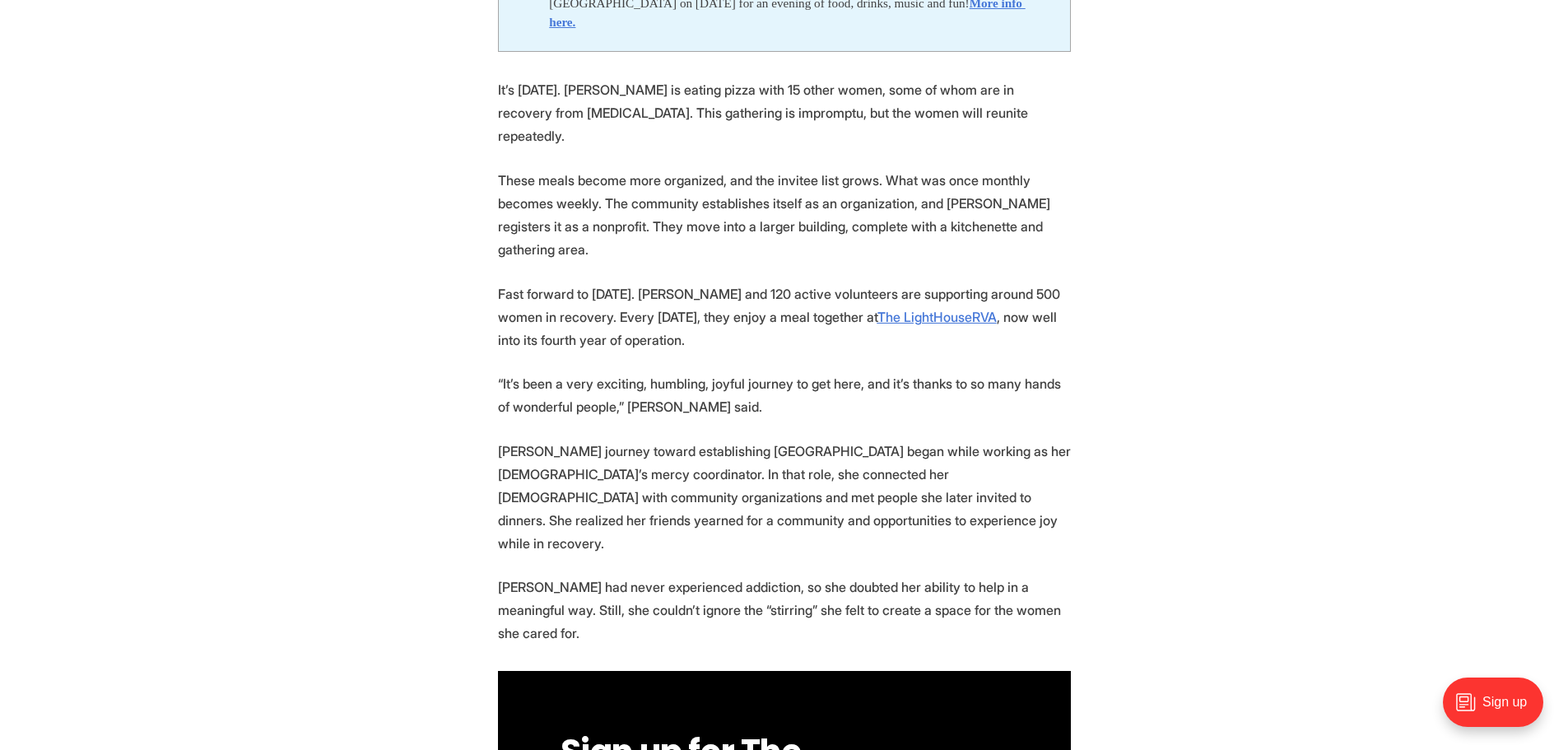
click at [545, 168] on p "These meals become more organized, and the invitee list grows. What was once mo…" at bounding box center [784, 214] width 573 height 93
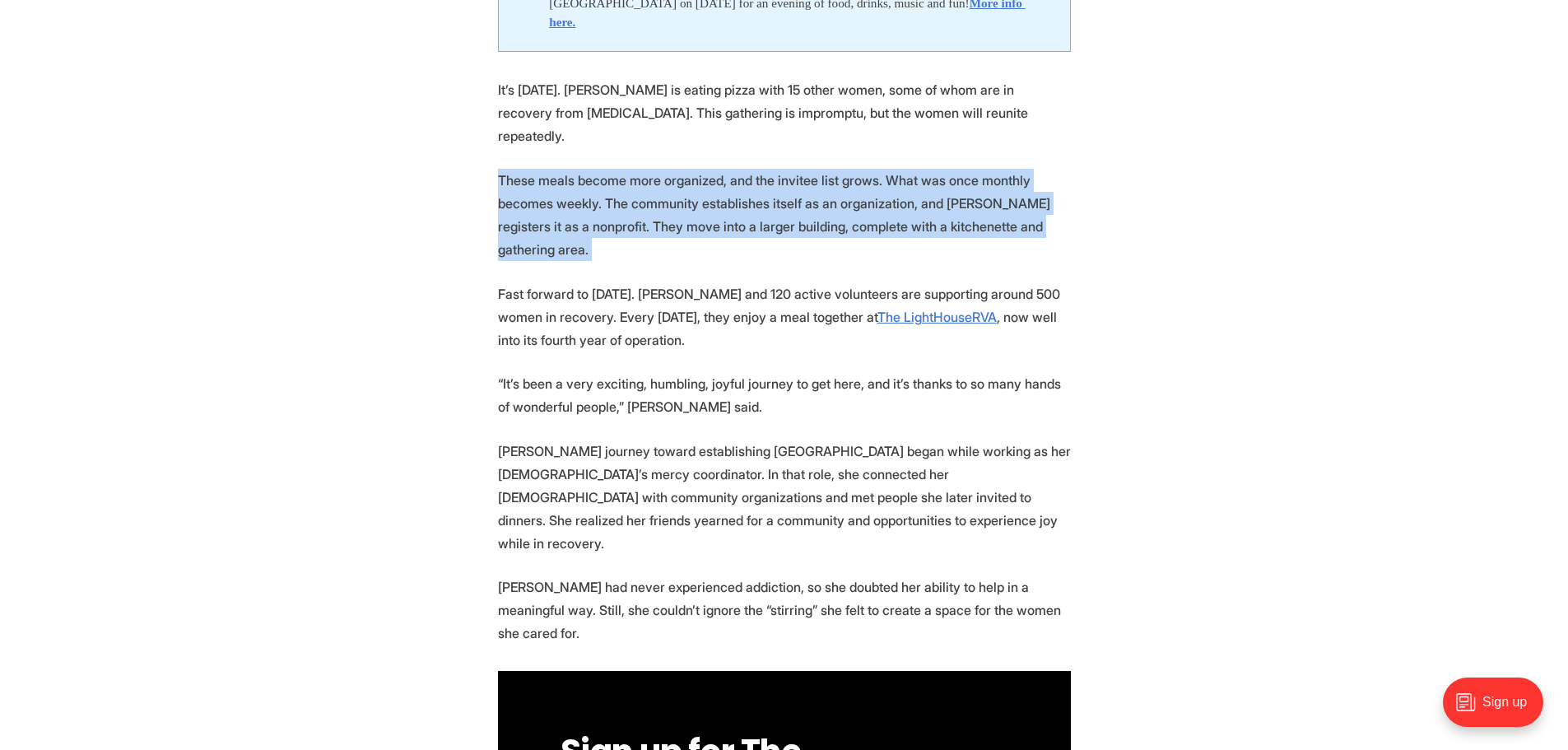
click at [545, 168] on p "These meals become more organized, and the invitee list grows. What was once mo…" at bounding box center [784, 214] width 573 height 93
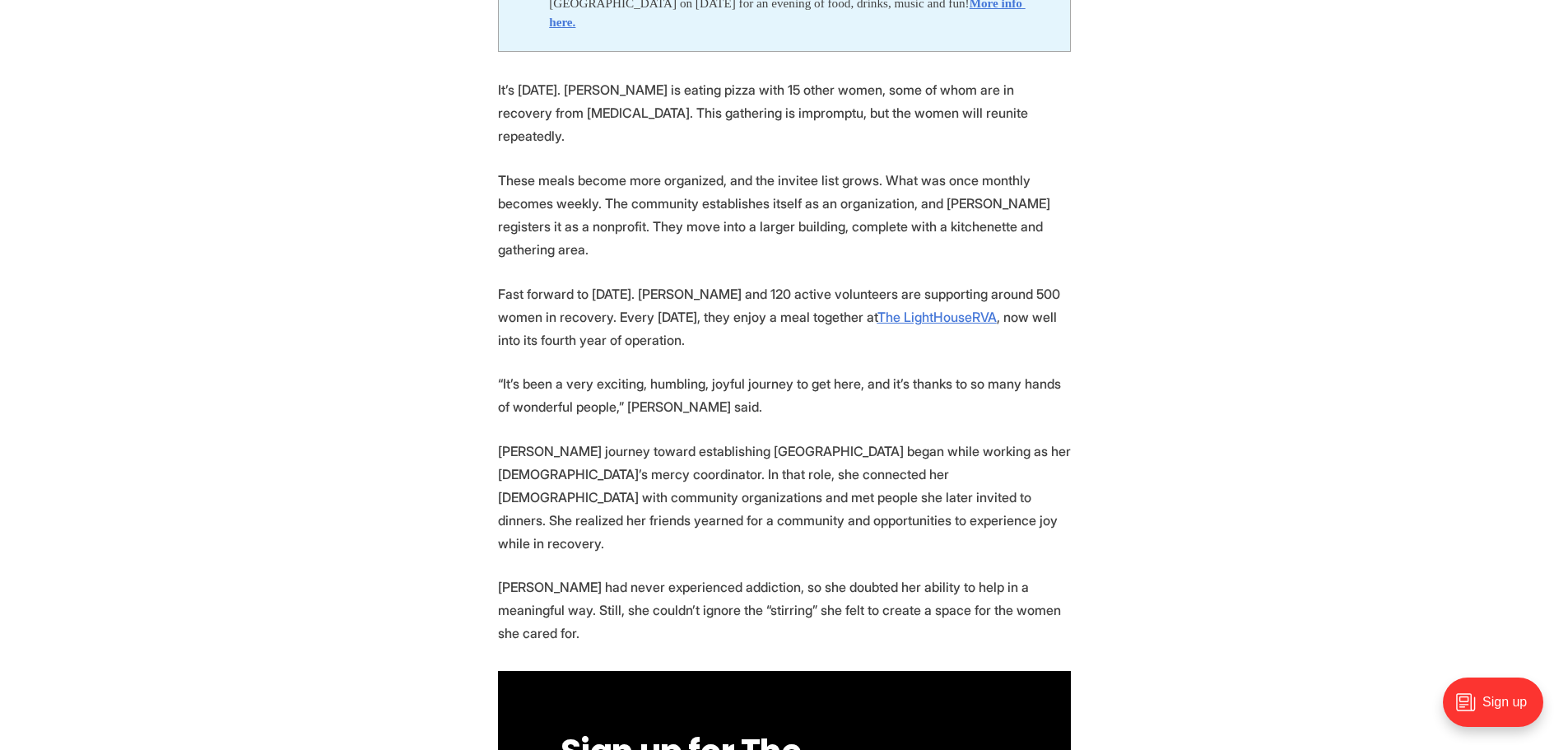
click at [564, 282] on p "Fast forward to [DATE]. [PERSON_NAME] and 120 active volunteers are supporting …" at bounding box center [784, 316] width 573 height 69
click at [537, 282] on p "Fast forward to [DATE]. [PERSON_NAME] and 120 active volunteers are supporting …" at bounding box center [784, 316] width 573 height 69
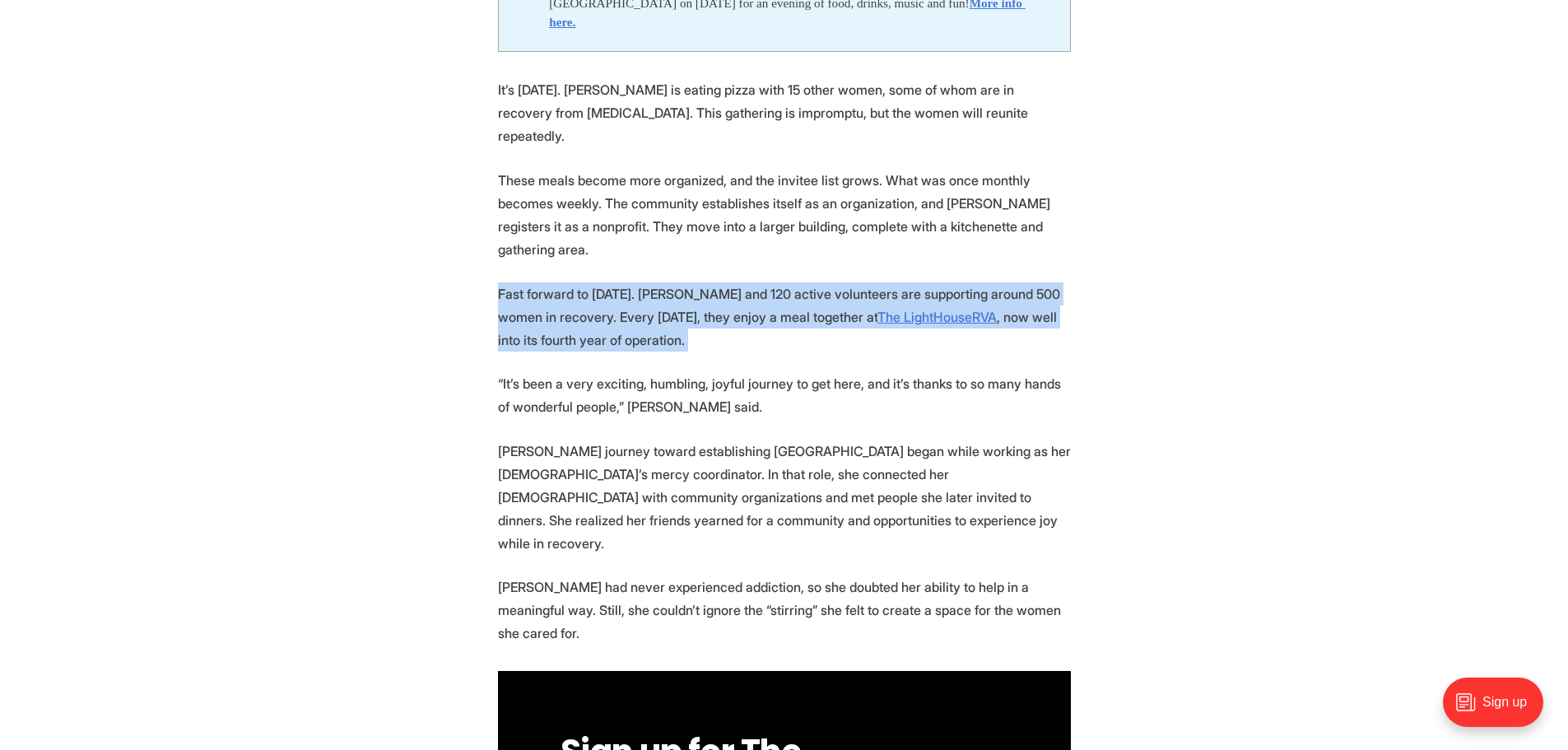
click at [537, 282] on p "Fast forward to [DATE]. [PERSON_NAME] and 120 active volunteers are supporting …" at bounding box center [784, 316] width 573 height 69
click at [566, 282] on p "Fast forward to [DATE]. [PERSON_NAME] and 120 active volunteers are supporting …" at bounding box center [784, 316] width 573 height 69
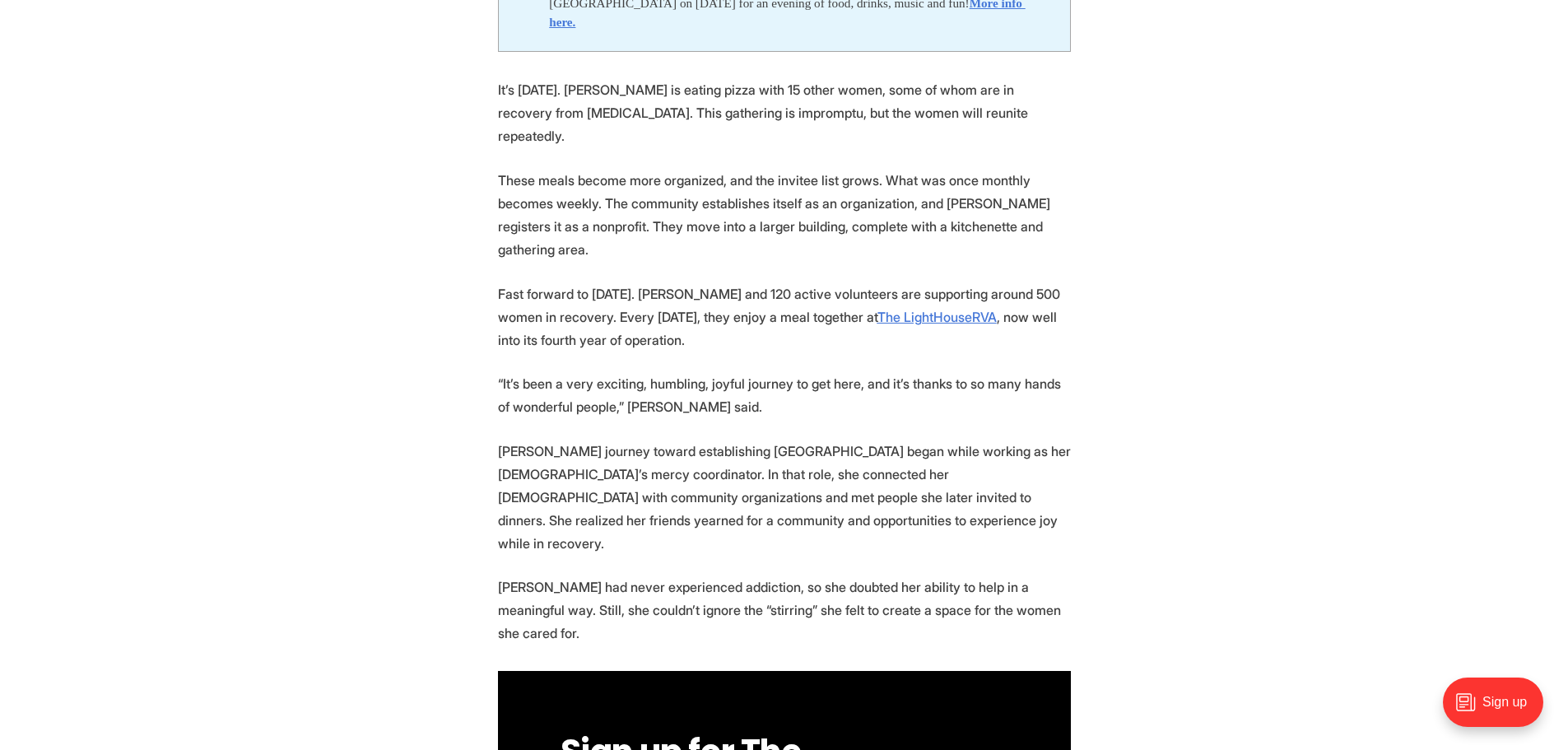
click at [541, 372] on p "“It’s been a very exciting, humbling, joyful journey to get here, and it’s than…" at bounding box center [784, 395] width 573 height 46
click at [540, 372] on p "“It’s been a very exciting, humbling, joyful journey to get here, and it’s than…" at bounding box center [784, 395] width 573 height 46
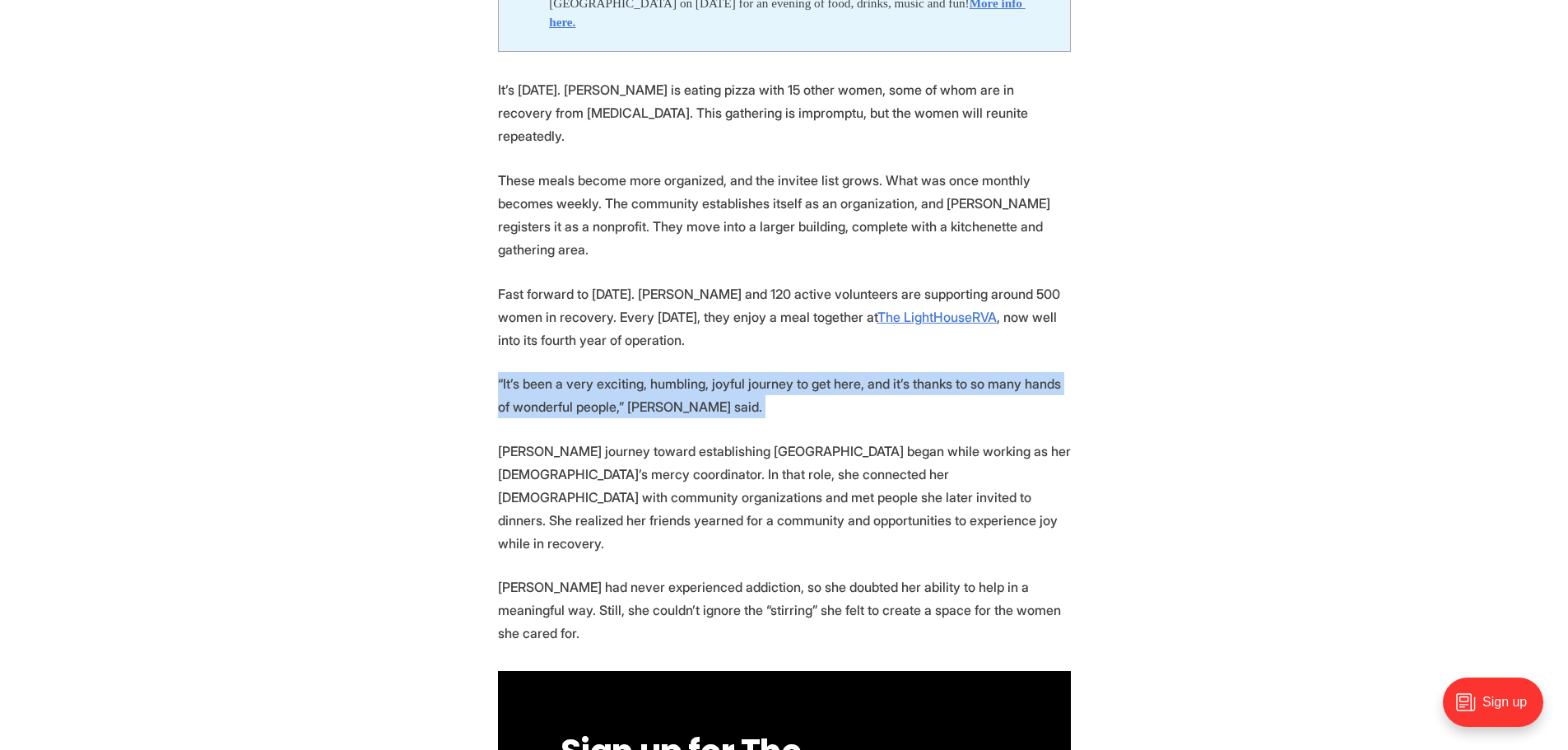
click at [540, 372] on p "“It’s been a very exciting, humbling, joyful journey to get here, and it’s than…" at bounding box center [784, 395] width 573 height 46
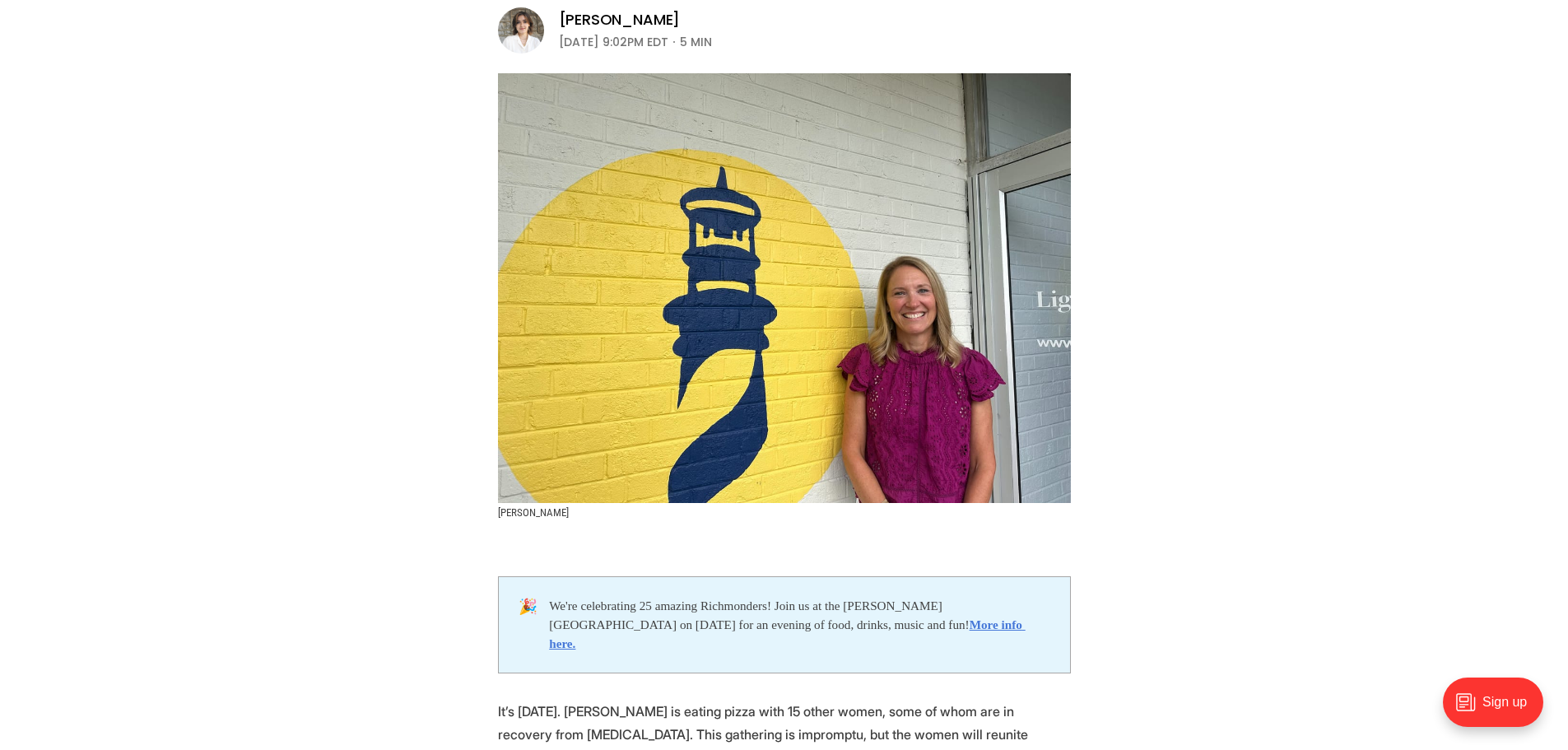
scroll to position [82, 0]
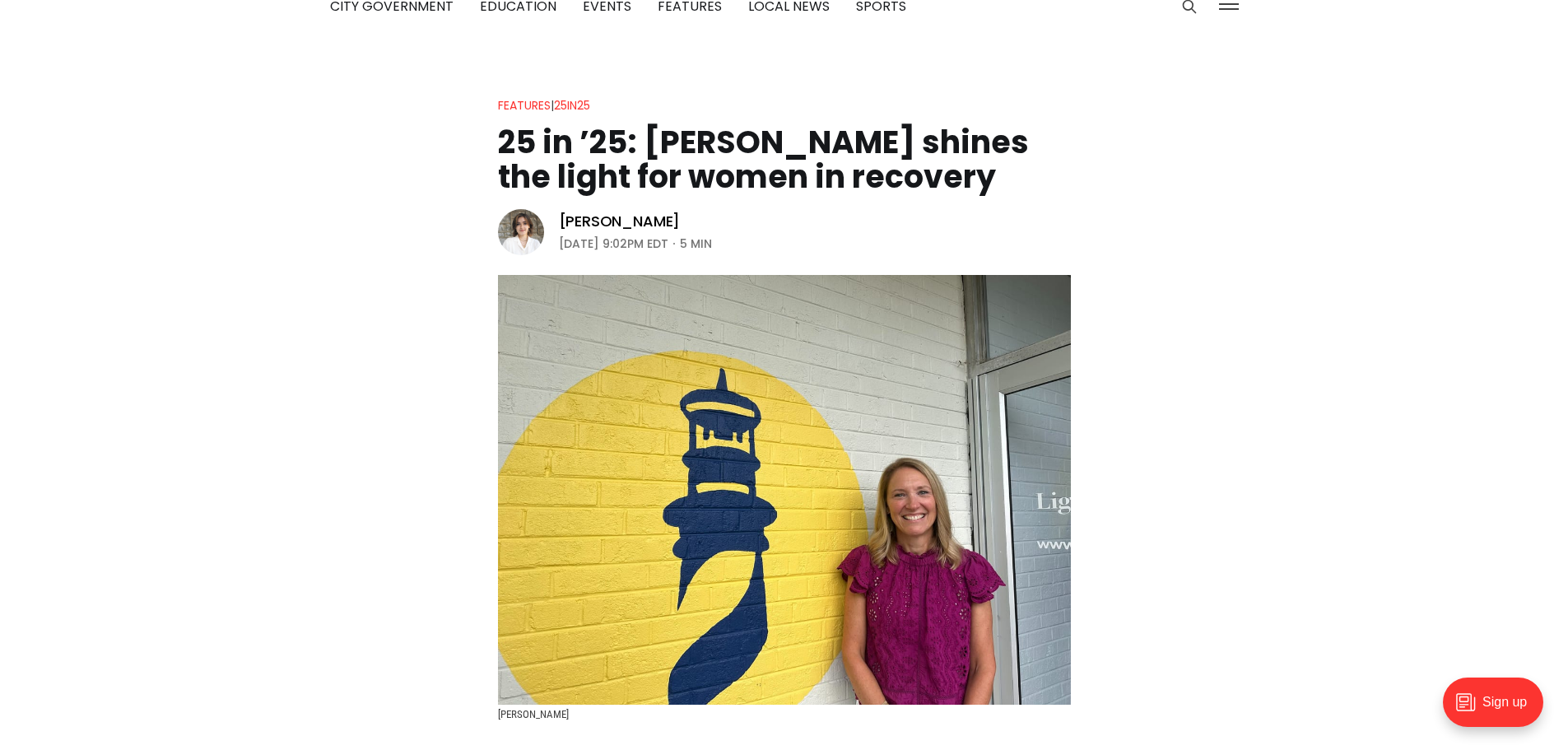
click at [442, 400] on header "Features | 25in25 25 in ’25: [PERSON_NAME] shines the light for women in recove…" at bounding box center [784, 407] width 1568 height 625
